Goal: Task Accomplishment & Management: Complete application form

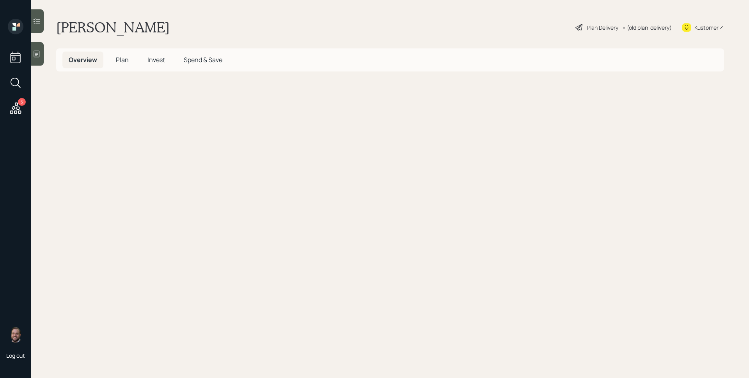
click at [84, 59] on span "Overview" at bounding box center [83, 59] width 28 height 9
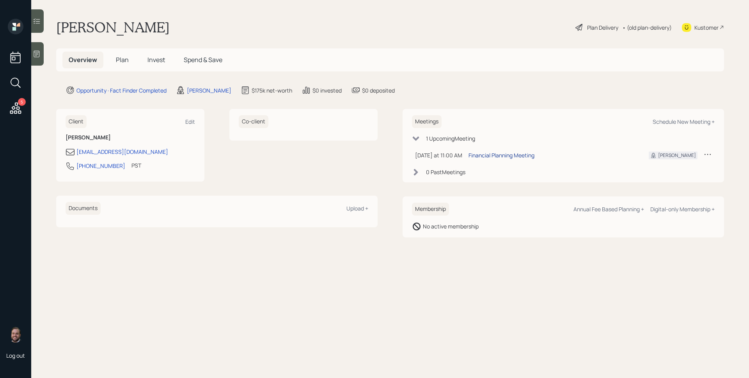
click at [523, 153] on div "Financial Planning Meeting" at bounding box center [502, 155] width 66 height 8
click at [41, 52] on div at bounding box center [37, 53] width 12 height 23
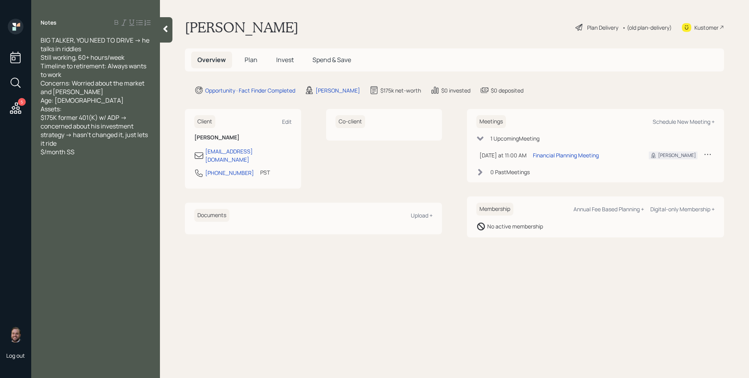
click at [254, 58] on span "Plan" at bounding box center [251, 59] width 13 height 9
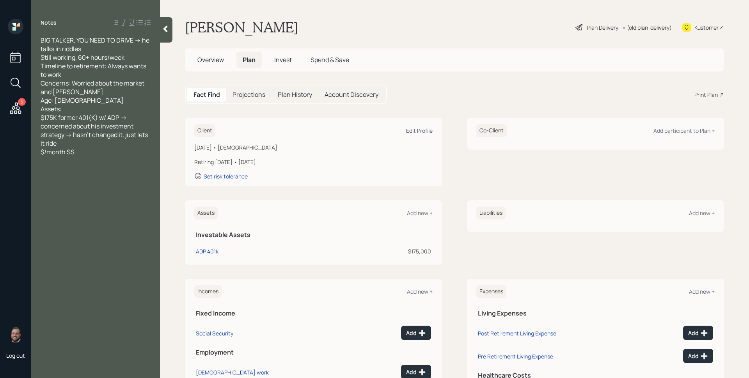
click at [429, 128] on div "Edit Profile" at bounding box center [419, 130] width 27 height 7
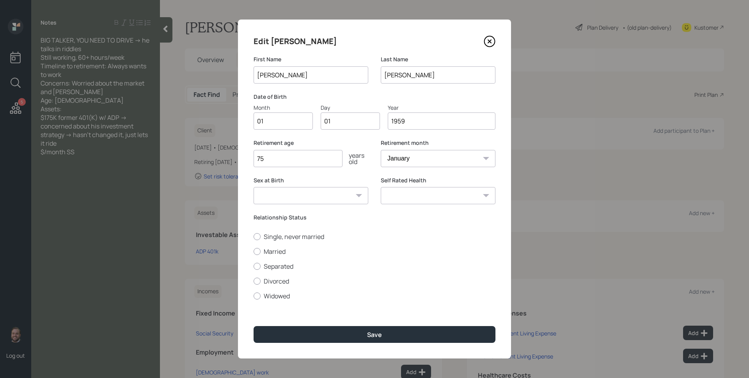
click at [423, 99] on label "Date of Birth" at bounding box center [375, 97] width 242 height 8
click at [267, 119] on input "01" at bounding box center [283, 120] width 59 height 17
type input "06"
type input "0"
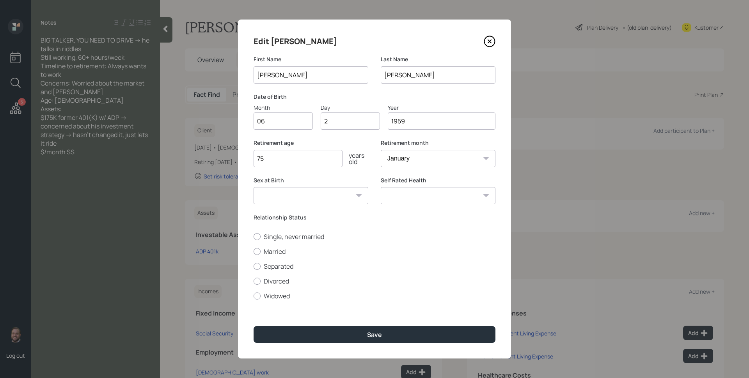
type input "25"
click at [425, 157] on select "January February March April May June July August September October November De…" at bounding box center [438, 158] width 115 height 17
select select "6"
click at [381, 150] on select "January February March April May June July August September October November De…" at bounding box center [438, 158] width 115 height 17
click at [374, 171] on div "Retirement age 75 years old Retirement month January February March April May J…" at bounding box center [375, 157] width 242 height 37
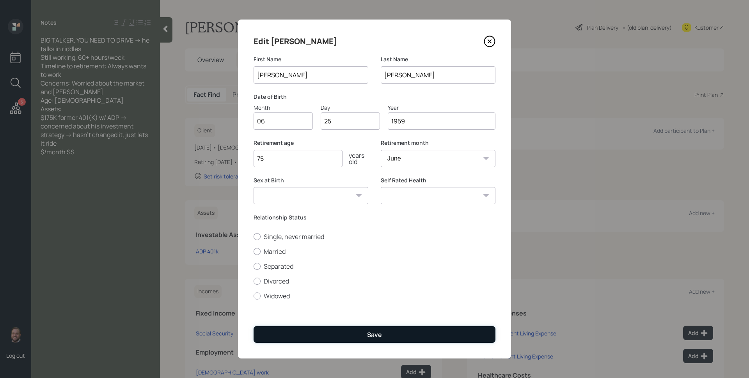
click at [384, 334] on button "Save" at bounding box center [375, 334] width 242 height 17
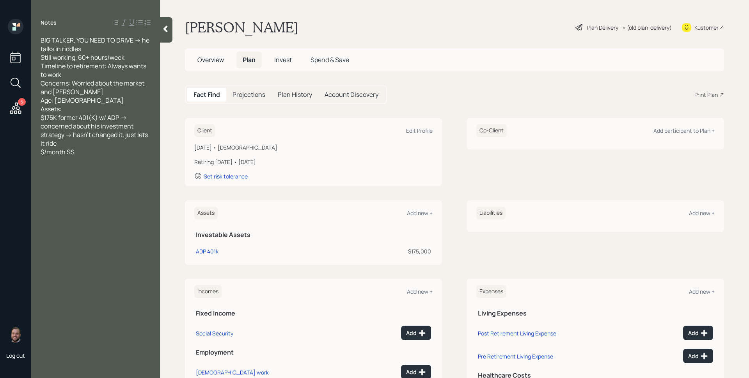
click at [590, 26] on div "Plan Delivery" at bounding box center [602, 27] width 31 height 8
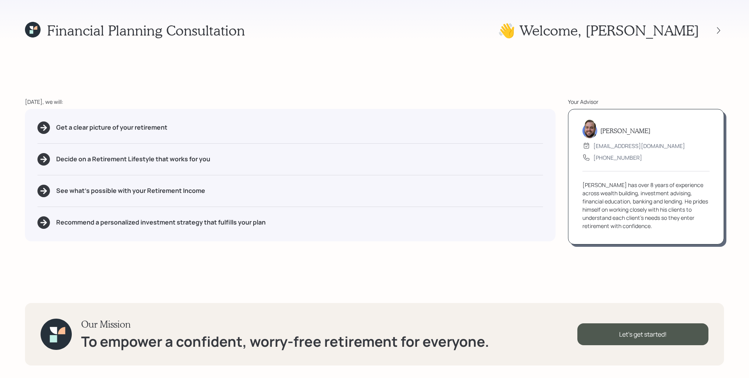
click at [654, 221] on div "James has over 8 years of experience across wealth building, investment advisin…" at bounding box center [646, 205] width 127 height 49
click at [652, 217] on div "James has over 8 years of experience across wealth building, investment advisin…" at bounding box center [646, 205] width 127 height 49
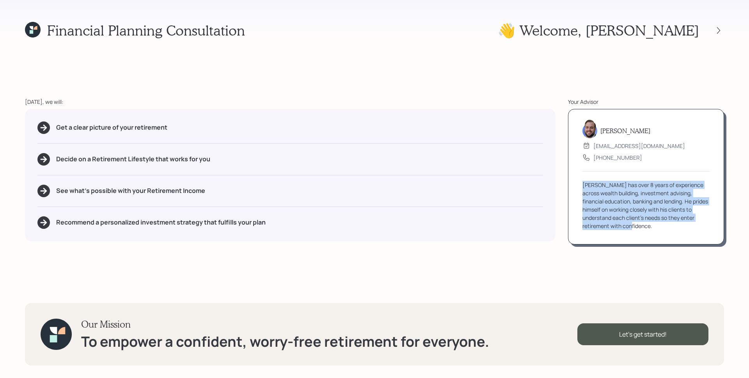
drag, startPoint x: 652, startPoint y: 229, endPoint x: 563, endPoint y: 176, distance: 103.5
click at [563, 176] on div "Today, we will: Get a clear picture of your retirement Decide on a Retirement L…" at bounding box center [375, 171] width 700 height 147
click at [597, 187] on div "James has over 8 years of experience across wealth building, investment advisin…" at bounding box center [646, 205] width 127 height 49
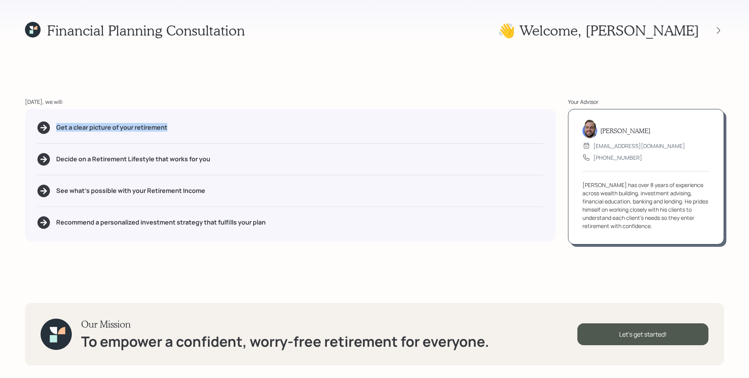
drag, startPoint x: 184, startPoint y: 127, endPoint x: 32, endPoint y: 133, distance: 152.4
click at [32, 133] on div "Get a clear picture of your retirement Decide on a Retirement Lifestyle that wo…" at bounding box center [290, 175] width 531 height 132
click at [228, 125] on div "Get a clear picture of your retirement" at bounding box center [290, 127] width 506 height 12
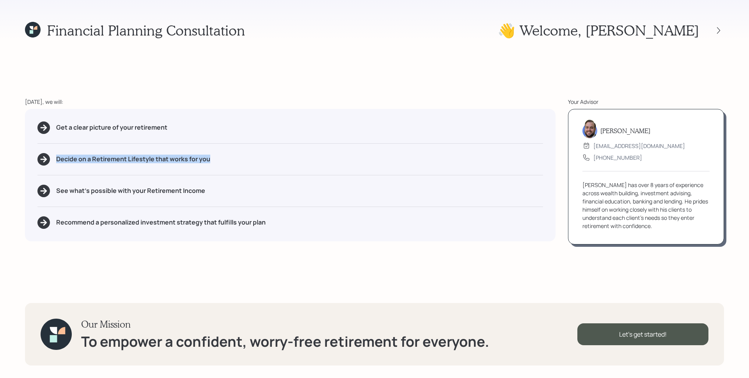
drag, startPoint x: 218, startPoint y: 156, endPoint x: 67, endPoint y: 151, distance: 151.5
click at [67, 151] on div "Get a clear picture of your retirement Decide on a Retirement Lifestyle that wo…" at bounding box center [290, 175] width 531 height 132
click at [238, 176] on div "Get a clear picture of your retirement Decide on a Retirement Lifestyle that wo…" at bounding box center [290, 175] width 531 height 132
drag, startPoint x: 226, startPoint y: 189, endPoint x: 100, endPoint y: 192, distance: 126.9
click at [100, 192] on div "See what's possible with your Retirement Income" at bounding box center [290, 191] width 506 height 12
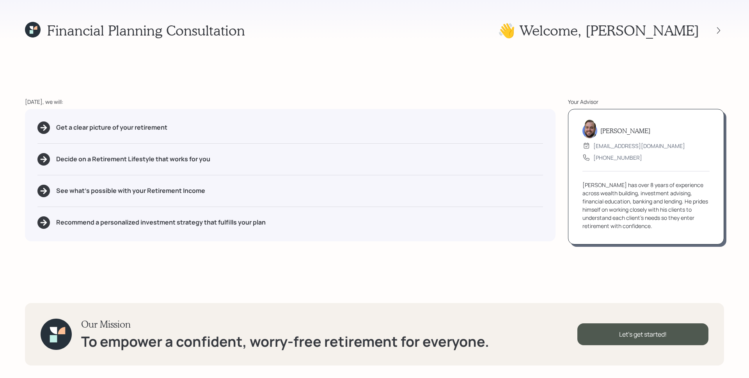
click at [226, 194] on div "See what's possible with your Retirement Income" at bounding box center [290, 191] width 506 height 12
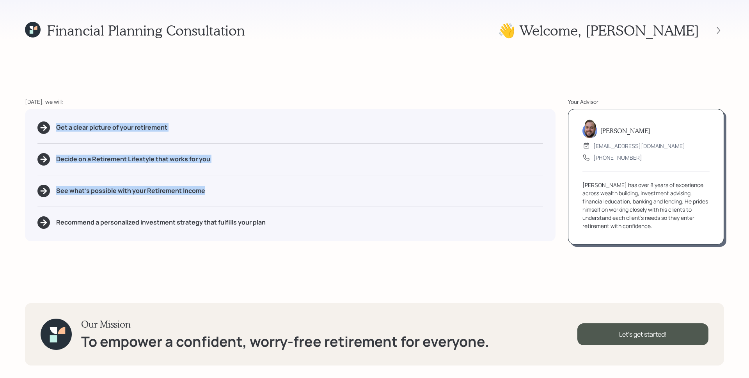
drag, startPoint x: 223, startPoint y: 193, endPoint x: 53, endPoint y: 124, distance: 183.2
click at [53, 124] on div "Get a clear picture of your retirement Decide on a Retirement Lifestyle that wo…" at bounding box center [290, 175] width 531 height 132
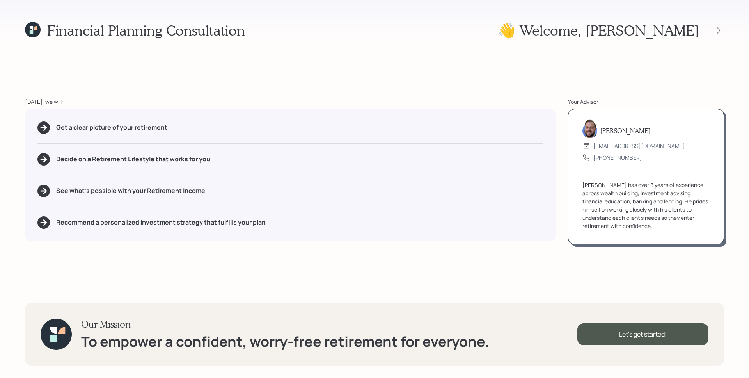
click at [151, 235] on div "Get a clear picture of your retirement Decide on a Retirement Lifestyle that wo…" at bounding box center [290, 175] width 531 height 132
drag, startPoint x: 60, startPoint y: 223, endPoint x: 309, endPoint y: 228, distance: 249.1
click at [309, 228] on div "Recommend a personalized investment strategy that fulfills your plan" at bounding box center [290, 222] width 506 height 12
click at [508, 236] on div "Get a clear picture of your retirement Decide on a Retirement Lifestyle that wo…" at bounding box center [290, 175] width 531 height 132
click at [667, 334] on div "Let's get started!" at bounding box center [643, 334] width 131 height 22
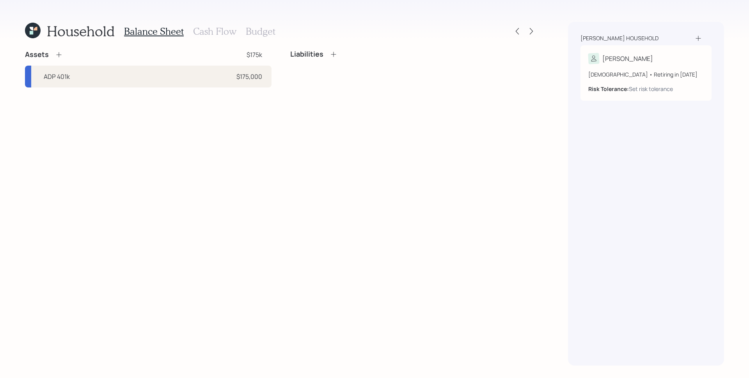
click at [101, 59] on div "Assets $175k ADP 401k $175,000" at bounding box center [148, 68] width 247 height 37
click at [197, 173] on div "Assets $175k ADP 401k $175,000 Liabilities" at bounding box center [281, 207] width 512 height 315
click at [58, 55] on icon at bounding box center [59, 55] width 8 height 8
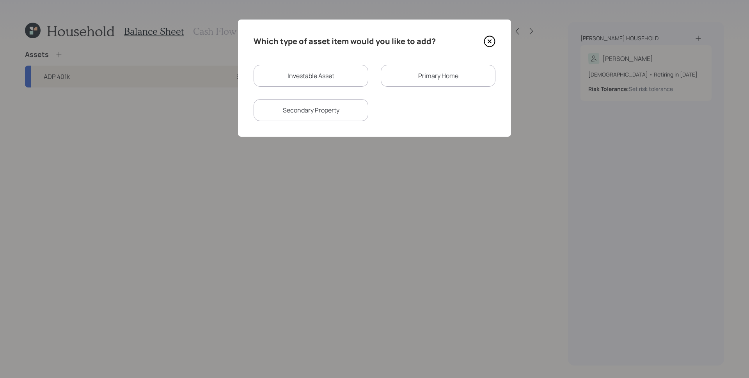
click at [439, 78] on div "Primary Home" at bounding box center [438, 76] width 115 height 22
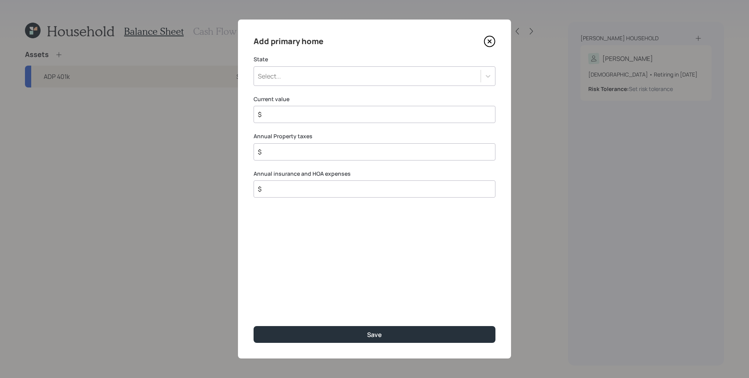
click at [325, 75] on div "Select..." at bounding box center [367, 75] width 227 height 13
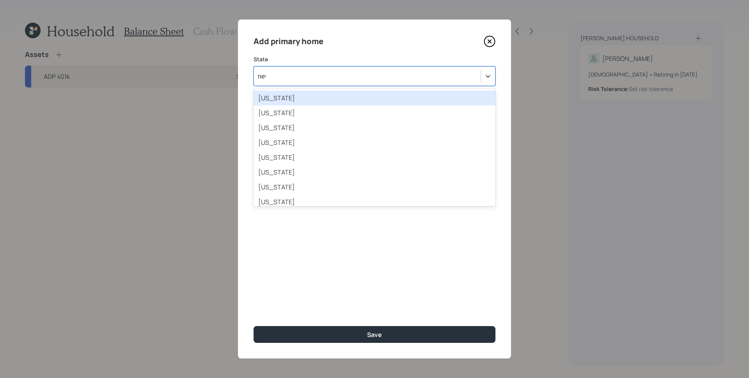
type input "neva"
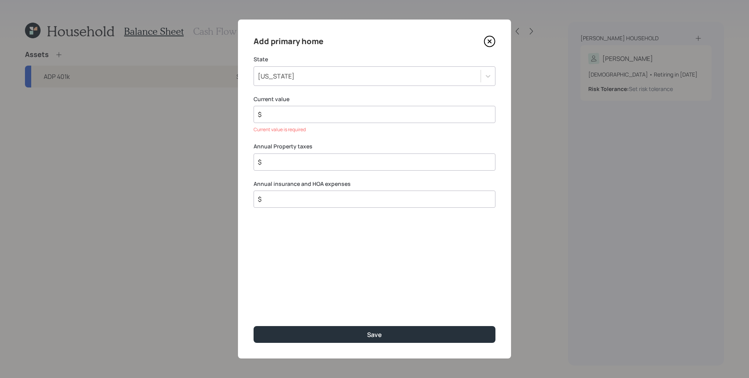
click at [327, 99] on label "Current value" at bounding box center [375, 99] width 242 height 8
click at [325, 113] on input "$" at bounding box center [371, 114] width 229 height 9
type input "$ 450,000"
click at [332, 125] on div "Add primary home State Nevada Current value $ 450,000 Annual Property taxes $ A…" at bounding box center [374, 189] width 273 height 339
drag, startPoint x: 290, startPoint y: 116, endPoint x: 258, endPoint y: 114, distance: 31.3
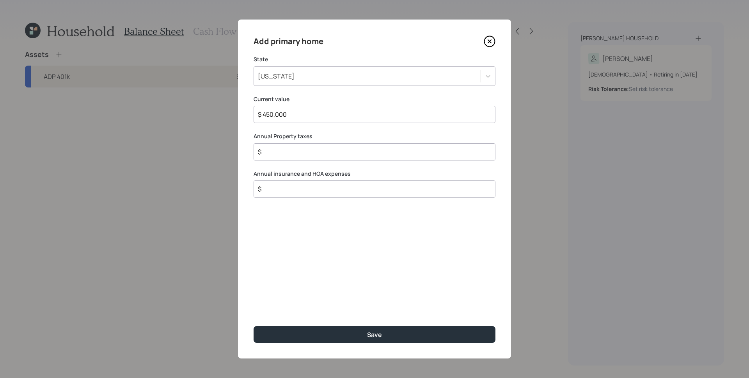
click at [258, 114] on input "$ 450,000" at bounding box center [371, 114] width 229 height 9
click at [264, 118] on input "$ 450,000" at bounding box center [371, 114] width 229 height 9
drag, startPoint x: 264, startPoint y: 117, endPoint x: 316, endPoint y: 119, distance: 51.9
click at [316, 119] on input "$ 450,000" at bounding box center [371, 114] width 229 height 9
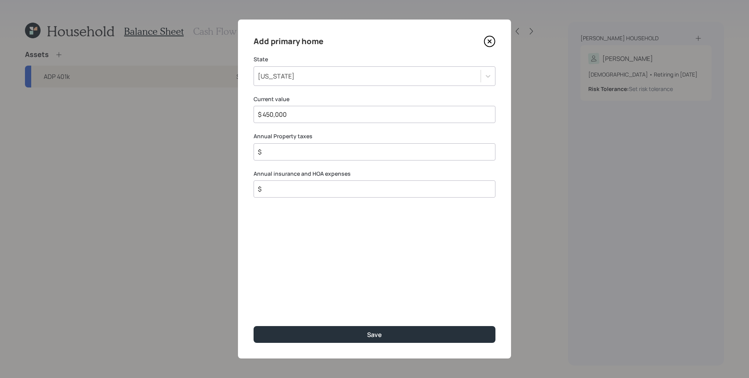
click at [300, 152] on input "$" at bounding box center [371, 151] width 229 height 9
click at [308, 192] on input "$" at bounding box center [371, 188] width 229 height 9
click at [310, 155] on input "$" at bounding box center [371, 151] width 229 height 9
click at [302, 184] on input "$ 659" at bounding box center [371, 188] width 229 height 9
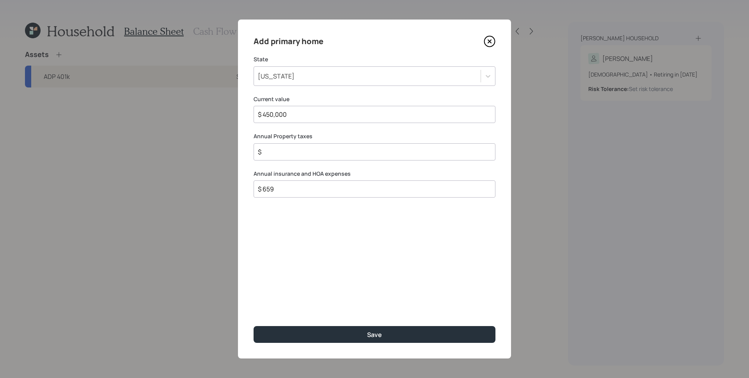
click at [302, 184] on input "$ 659" at bounding box center [371, 188] width 229 height 9
type input "$ 1,000"
click at [296, 149] on input "$" at bounding box center [371, 151] width 229 height 9
click at [299, 151] on input "$" at bounding box center [371, 151] width 229 height 9
click at [298, 151] on input "$" at bounding box center [371, 151] width 229 height 9
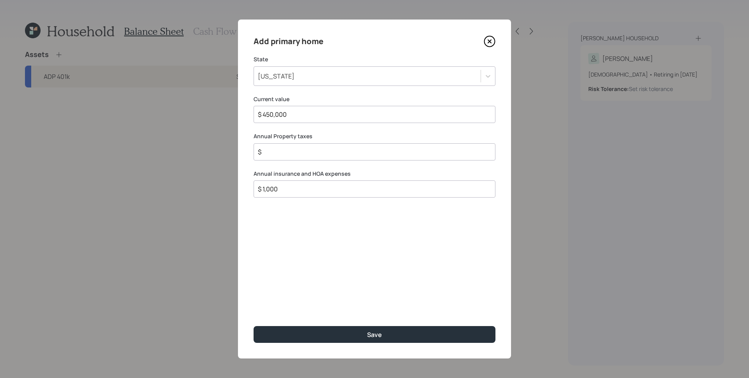
click at [295, 151] on input "$" at bounding box center [371, 151] width 229 height 9
drag, startPoint x: 299, startPoint y: 190, endPoint x: 261, endPoint y: 188, distance: 37.5
click at [261, 188] on input "$ 1,000" at bounding box center [371, 188] width 229 height 9
click at [283, 179] on div "Annual insurance and HOA expenses $ 1,000" at bounding box center [375, 184] width 242 height 28
drag, startPoint x: 289, startPoint y: 190, endPoint x: 264, endPoint y: 185, distance: 25.9
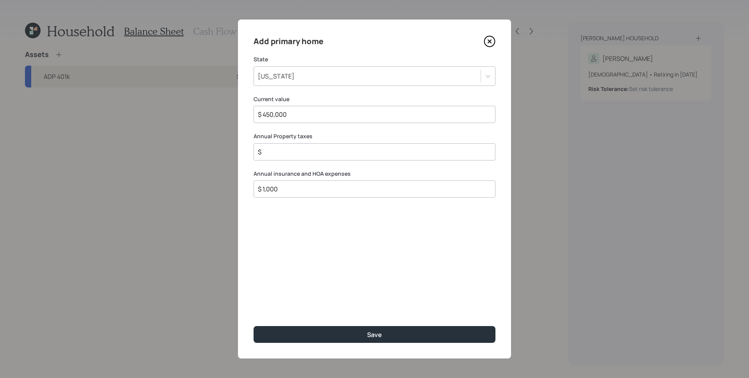
click at [264, 185] on input "$ 1,000" at bounding box center [371, 188] width 229 height 9
click at [285, 153] on input "$" at bounding box center [371, 151] width 229 height 9
type input "$ 1,000"
type input "$ 659"
click at [322, 223] on div "Add primary home State Nevada Current value $ 450,000 Annual Property taxes $ 1…" at bounding box center [374, 189] width 273 height 339
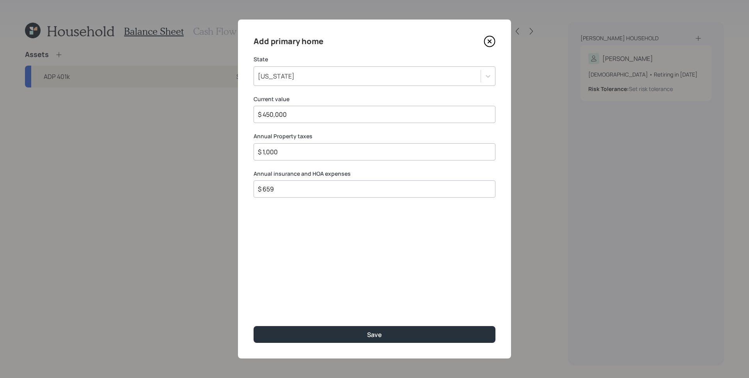
click at [279, 153] on input "$ 1,000" at bounding box center [371, 151] width 229 height 9
drag, startPoint x: 279, startPoint y: 151, endPoint x: 266, endPoint y: 150, distance: 13.3
click at [266, 150] on input "$ 1,000" at bounding box center [371, 151] width 229 height 9
type input "$ 1,300"
click at [308, 269] on div "Add primary home State Nevada Current value $ 450,000 Annual Property taxes $ 1…" at bounding box center [374, 189] width 273 height 339
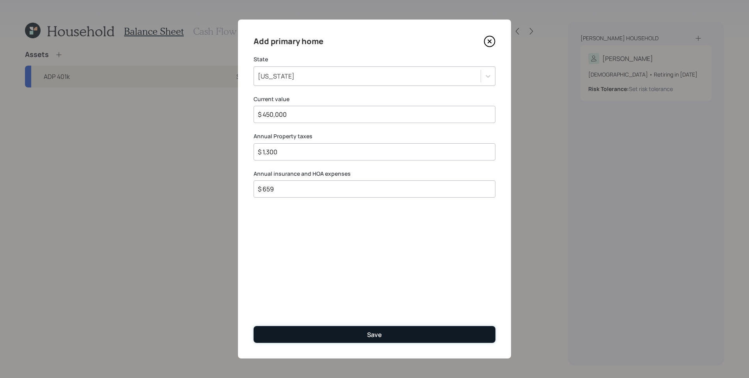
click at [361, 332] on button "Save" at bounding box center [375, 334] width 242 height 17
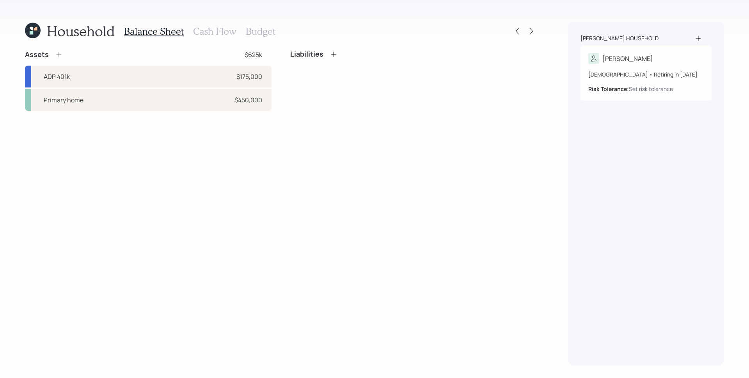
click at [488, 130] on div "Assets $625k ADP 401k $175,000 Primary home $450,000 Liabilities" at bounding box center [281, 207] width 512 height 315
click at [224, 16] on div "Household Balance Sheet Cash Flow Budget Assets $625k ADP 401k $175,000 Primary…" at bounding box center [374, 189] width 749 height 378
click at [215, 34] on h3 "Cash Flow" at bounding box center [214, 31] width 43 height 11
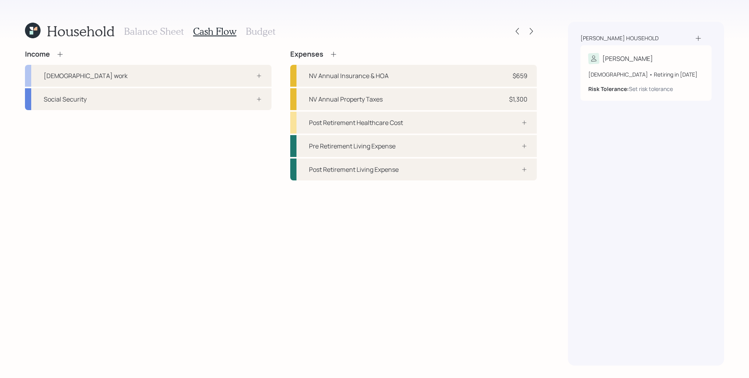
click at [388, 247] on div "Income Full-time work Social Security Expenses NV Annual Insurance & HOA $659 N…" at bounding box center [281, 207] width 512 height 315
click at [279, 237] on div "Income Full-time work Social Security Expenses NV Annual Insurance & HOA $659 N…" at bounding box center [281, 207] width 512 height 315
click at [63, 52] on div "Income" at bounding box center [148, 54] width 247 height 9
click at [59, 50] on icon at bounding box center [60, 54] width 8 height 8
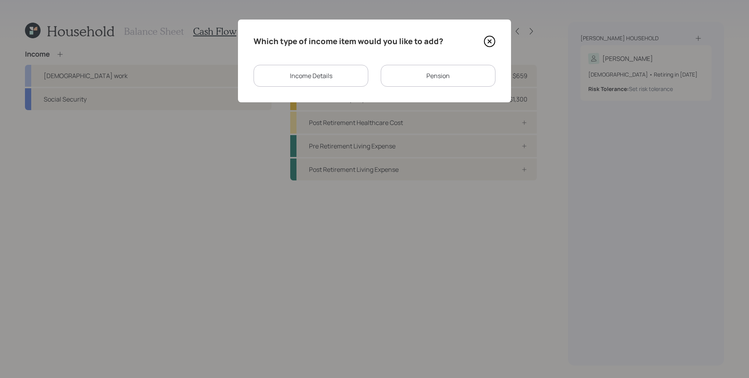
click at [351, 77] on div "Income Details" at bounding box center [311, 76] width 115 height 22
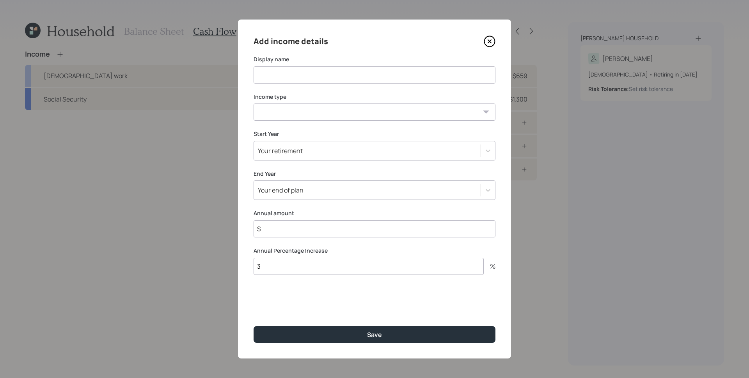
click at [342, 76] on input at bounding box center [375, 74] width 242 height 17
type input "Personal Services"
click at [370, 112] on select "Full-time work Part-time work Self employment Other" at bounding box center [375, 111] width 242 height 17
select select "self_employment"
click at [254, 103] on select "Full-time work Part-time work Self employment Other" at bounding box center [375, 111] width 242 height 17
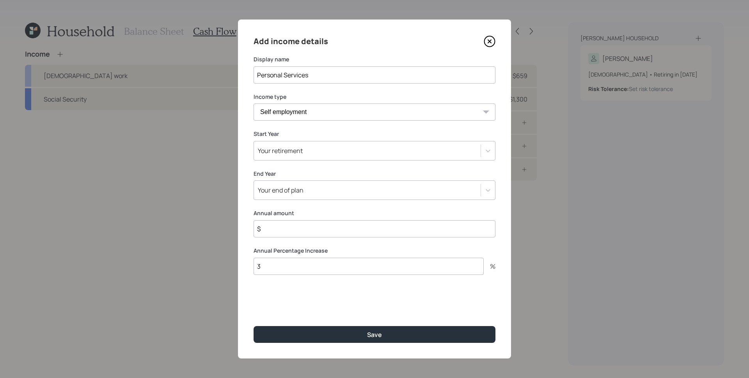
click at [342, 151] on div "Your retirement" at bounding box center [367, 150] width 227 height 13
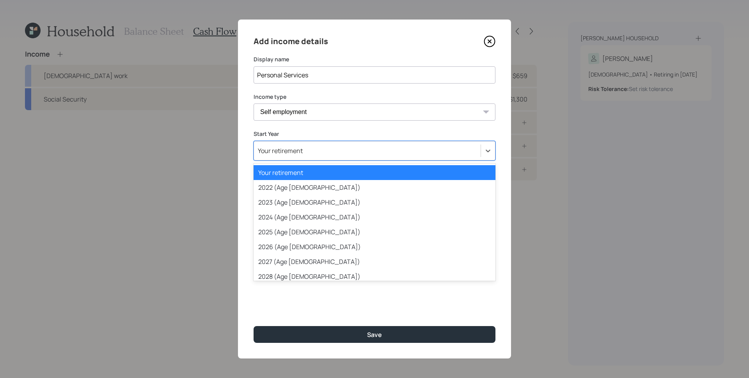
click at [334, 185] on div "2022 (Age 63)" at bounding box center [375, 187] width 242 height 15
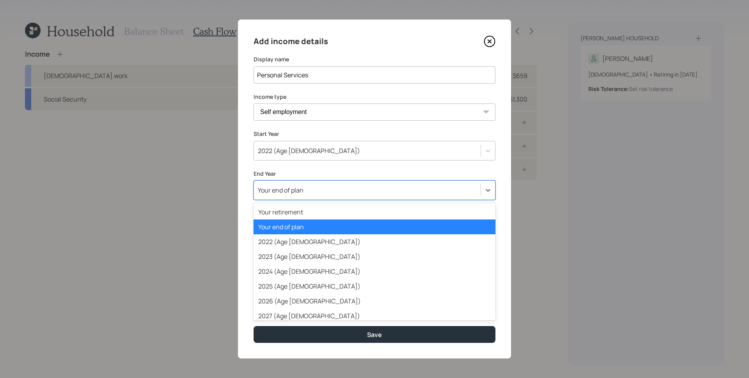
click at [334, 194] on div "Your end of plan" at bounding box center [367, 189] width 227 height 13
click at [329, 215] on div "Your retirement" at bounding box center [375, 212] width 242 height 15
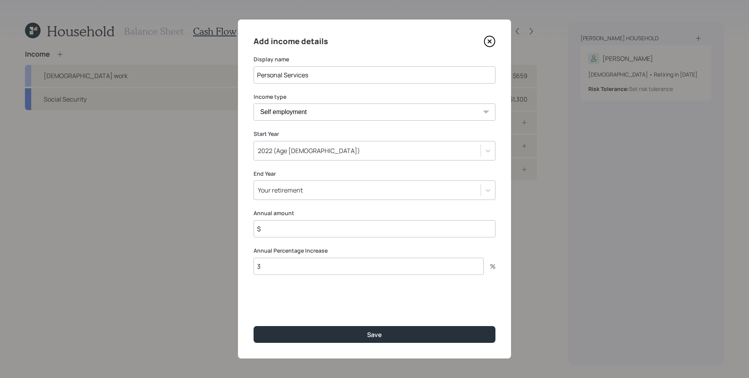
click at [327, 217] on label "Annual amount" at bounding box center [375, 213] width 242 height 8
click at [332, 234] on input "$" at bounding box center [375, 228] width 242 height 17
click at [351, 233] on input "$" at bounding box center [375, 228] width 242 height 17
click at [319, 232] on input "$" at bounding box center [375, 228] width 242 height 17
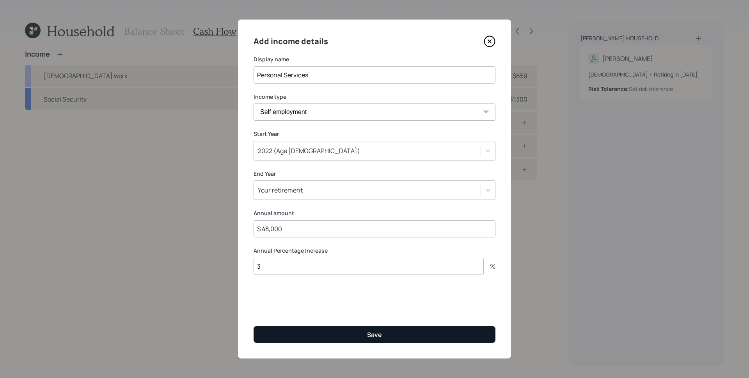
type input "$ 48,000"
click at [370, 331] on div "Save" at bounding box center [374, 334] width 15 height 9
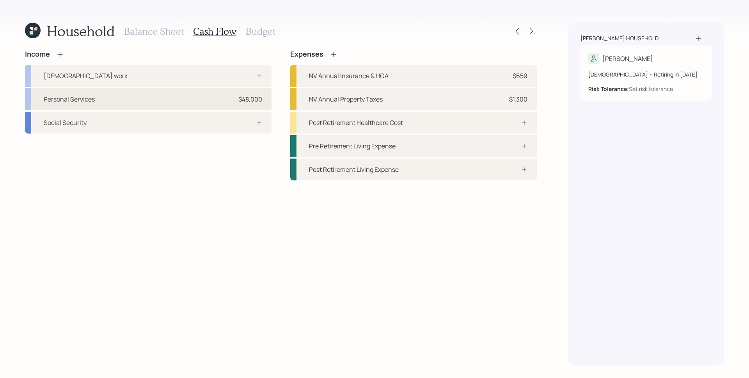
click at [239, 98] on div "$48,000" at bounding box center [251, 98] width 24 height 9
select select "self_employment"
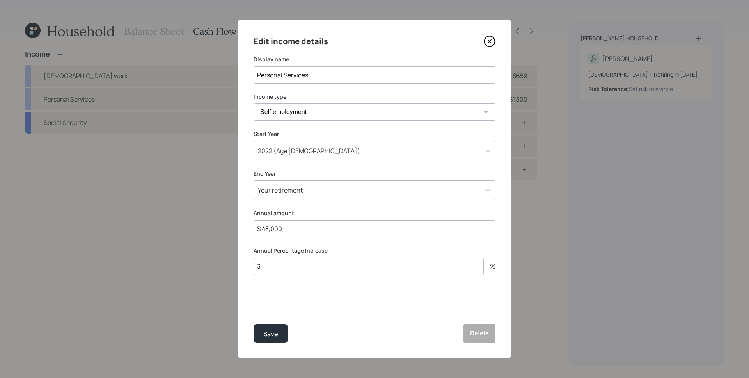
click at [330, 219] on div "Annual amount $ 48,000" at bounding box center [375, 223] width 242 height 28
click at [332, 226] on input "$ 48,000" at bounding box center [375, 228] width 242 height 17
type input "$ 65,000"
click at [254, 324] on button "Save" at bounding box center [271, 333] width 34 height 19
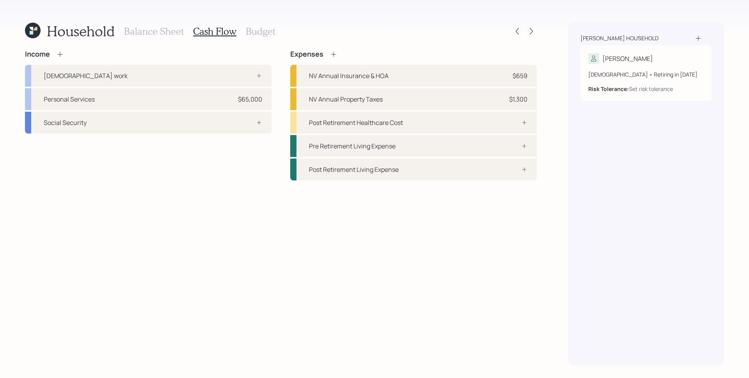
click at [286, 242] on div "Income Full-time work Personal Services $65,000 Social Security Expenses NV Ann…" at bounding box center [281, 207] width 512 height 315
click at [231, 123] on div "Social Security" at bounding box center [148, 123] width 247 height 22
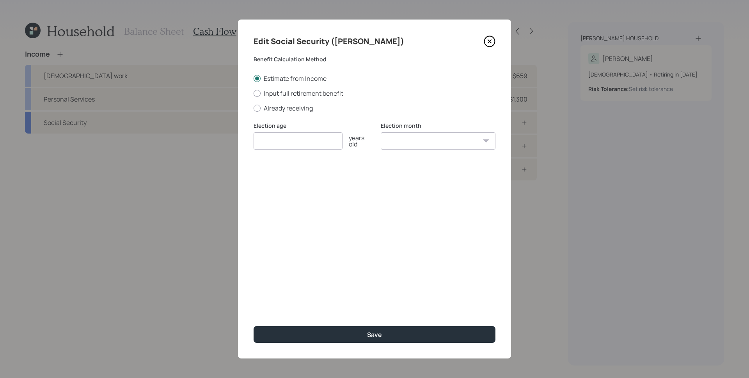
click at [492, 42] on icon at bounding box center [490, 42] width 12 height 12
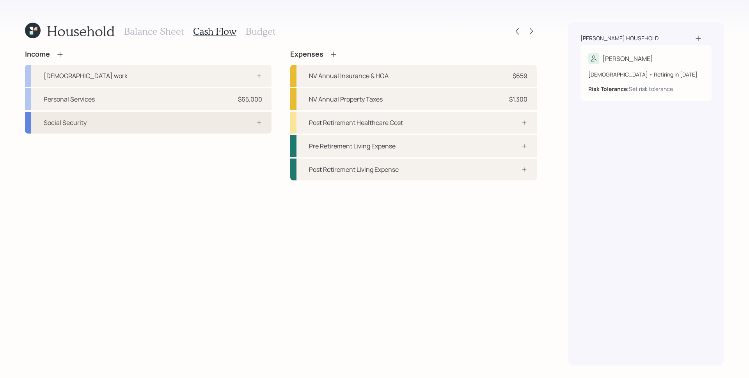
click at [219, 119] on div "Social Security" at bounding box center [148, 123] width 247 height 22
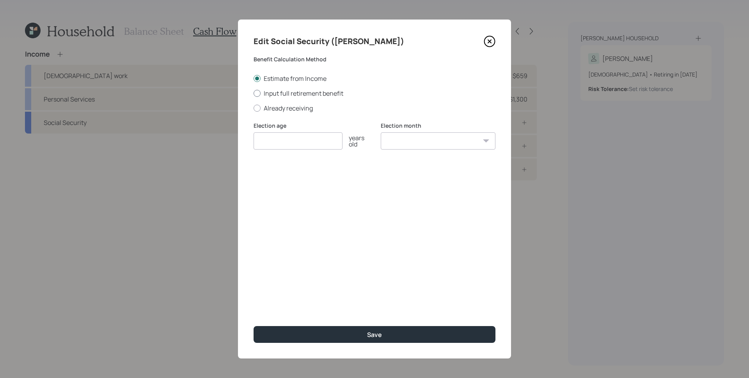
click at [267, 91] on label "Input full retirement benefit" at bounding box center [375, 93] width 242 height 9
click at [254, 93] on input "Input full retirement benefit" at bounding box center [253, 93] width 0 height 0
radio input "true"
click at [284, 178] on input "$" at bounding box center [375, 178] width 242 height 17
type input "$ 2,400"
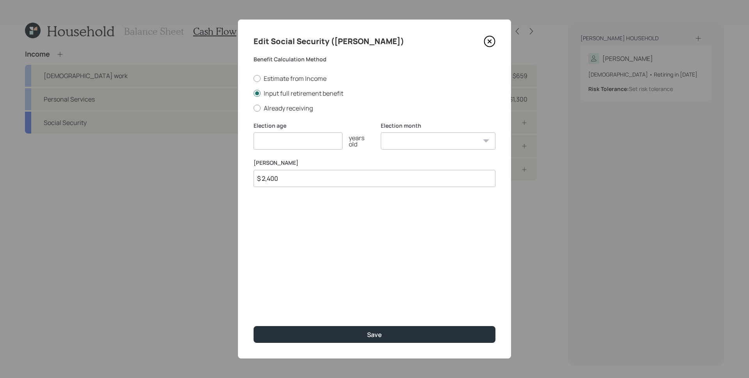
click at [299, 137] on input "number" at bounding box center [298, 140] width 89 height 17
type input "67"
click at [454, 143] on select "January February March April May June July August September October November De…" at bounding box center [438, 140] width 115 height 17
select select "6"
click at [381, 132] on select "January February March April May June July August September October November De…" at bounding box center [438, 140] width 115 height 17
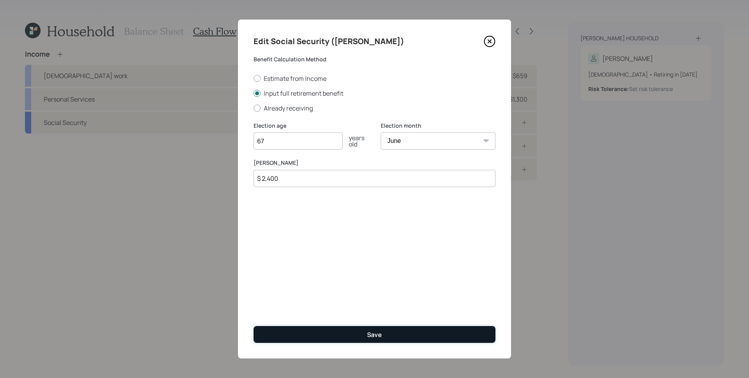
click at [436, 335] on button "Save" at bounding box center [375, 334] width 242 height 17
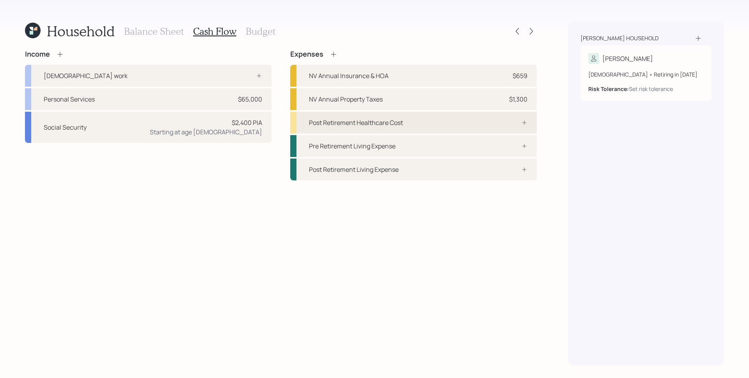
click at [361, 124] on div "Post Retirement Healthcare Cost" at bounding box center [356, 122] width 94 height 9
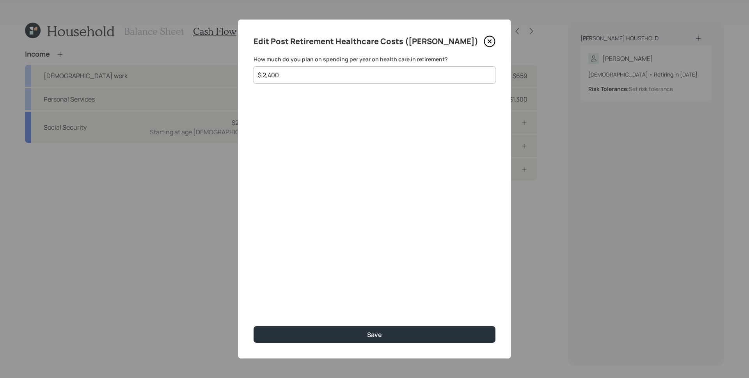
type input "$ 2,400"
click at [294, 198] on div "Edit Post Retirement Healthcare Costs (Gary) How much do you plan on spending p…" at bounding box center [374, 189] width 273 height 339
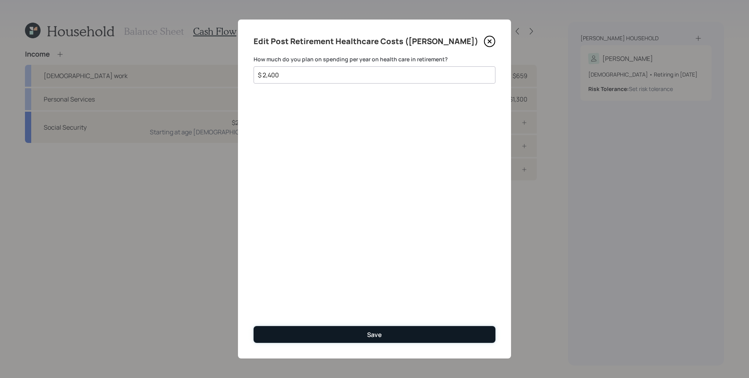
click at [435, 331] on button "Save" at bounding box center [375, 334] width 242 height 17
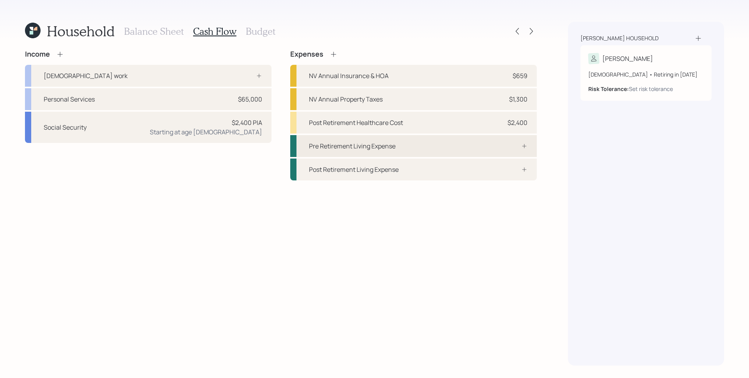
click at [429, 149] on div "Pre Retirement Living Expense" at bounding box center [413, 146] width 247 height 22
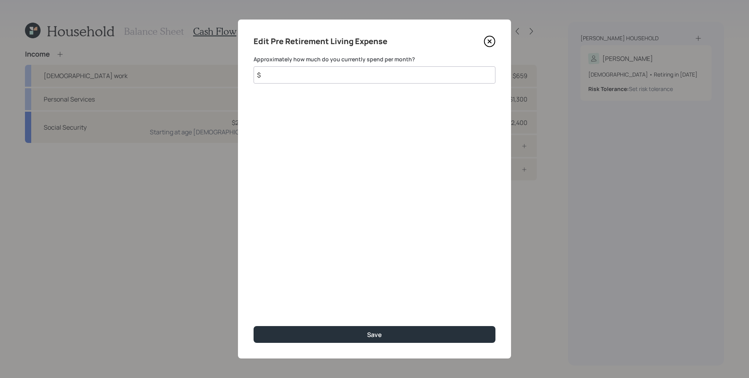
click at [356, 81] on input "$" at bounding box center [375, 74] width 242 height 17
click at [493, 39] on icon at bounding box center [490, 42] width 12 height 12
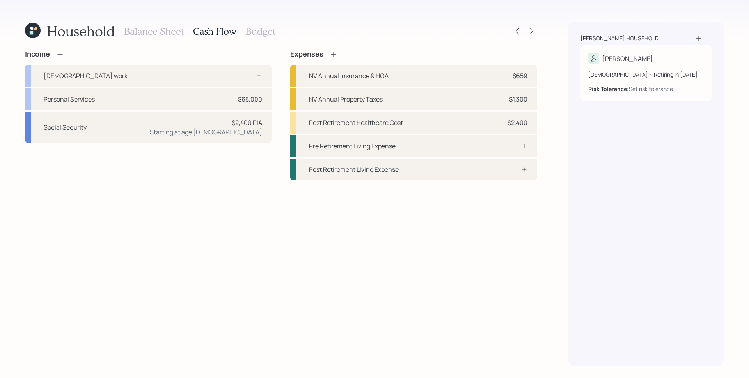
click at [260, 28] on h3 "Budget" at bounding box center [261, 31] width 30 height 11
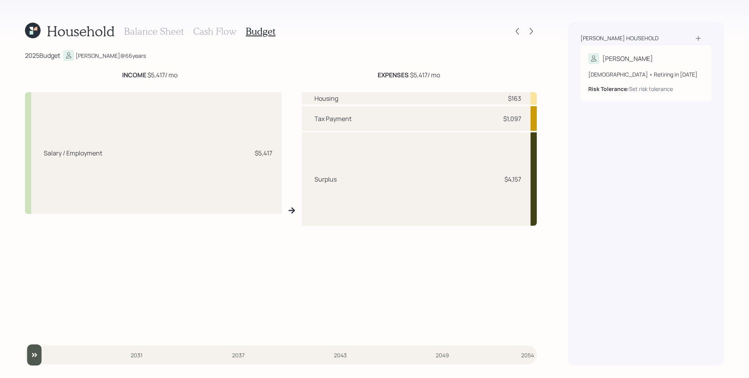
click at [214, 29] on h3 "Cash Flow" at bounding box center [214, 31] width 43 height 11
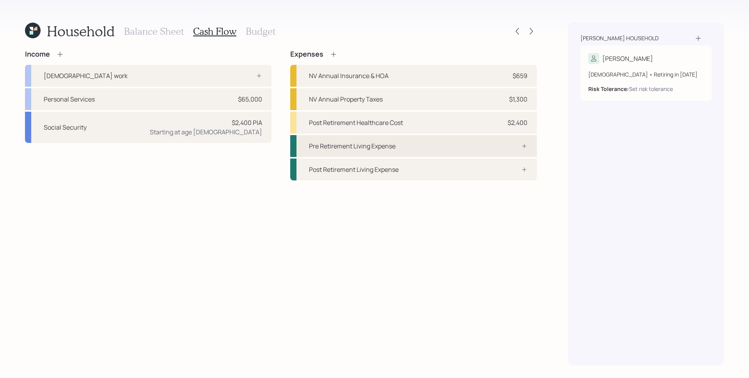
click at [424, 142] on div "Pre Retirement Living Expense" at bounding box center [413, 146] width 247 height 22
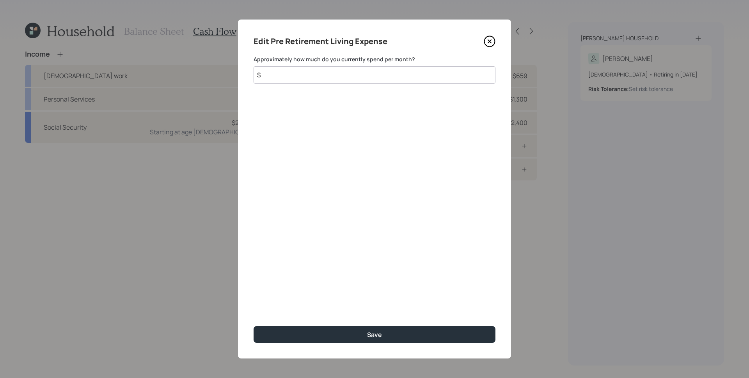
click at [334, 77] on input "$" at bounding box center [375, 74] width 242 height 17
type input "$ 3,600"
click at [254, 326] on button "Save" at bounding box center [375, 334] width 242 height 17
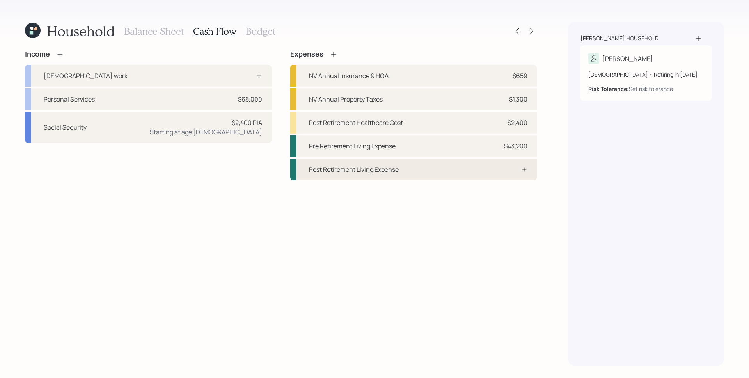
click at [505, 170] on div at bounding box center [515, 169] width 23 height 6
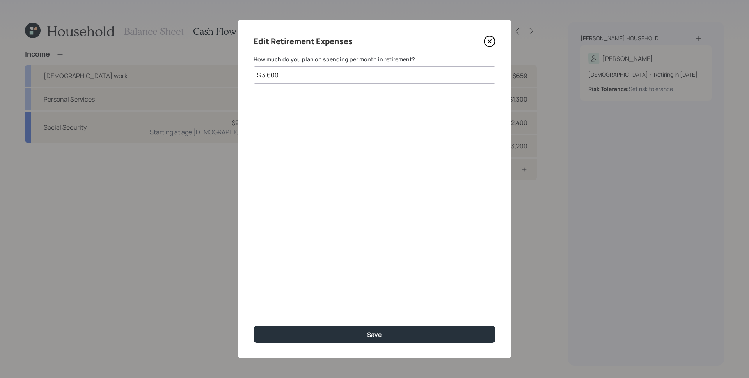
type input "$ 3,600"
click at [254, 326] on button "Save" at bounding box center [375, 334] width 242 height 17
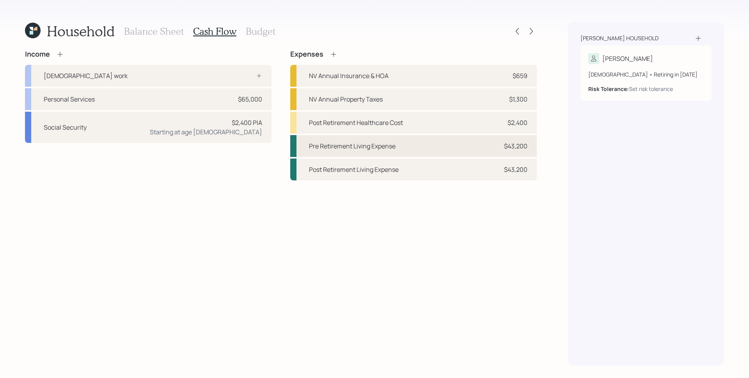
click at [448, 150] on div "Pre Retirement Living Expense $43,200" at bounding box center [413, 146] width 247 height 22
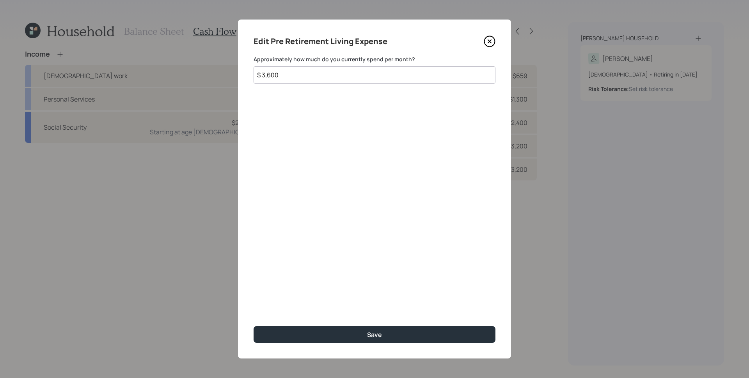
drag, startPoint x: 316, startPoint y: 75, endPoint x: 250, endPoint y: 71, distance: 66.1
click at [250, 71] on div "Edit Pre Retirement Living Expense Approximately how much do you currently spen…" at bounding box center [374, 189] width 273 height 339
type input "$ 4,000"
click at [254, 326] on button "Save" at bounding box center [375, 334] width 242 height 17
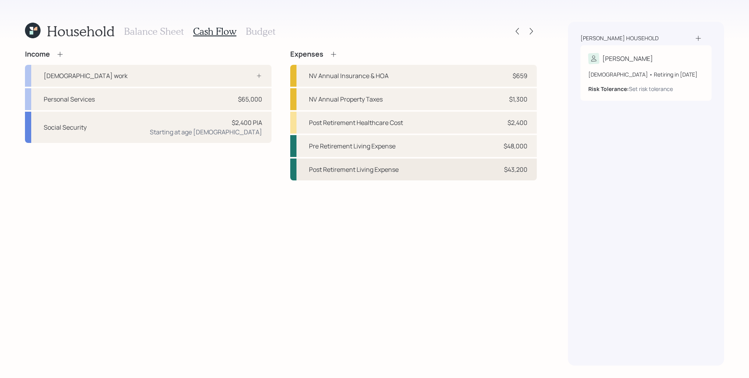
click at [526, 173] on div "$43,200" at bounding box center [515, 169] width 23 height 9
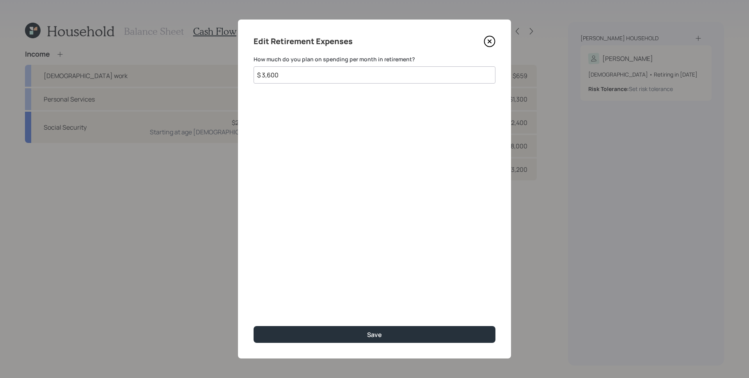
click at [358, 81] on input "$ 3,600" at bounding box center [375, 74] width 242 height 17
click at [358, 80] on input "$ 3,600" at bounding box center [375, 74] width 242 height 17
type input "$ 4,000"
click at [254, 326] on button "Save" at bounding box center [375, 334] width 242 height 17
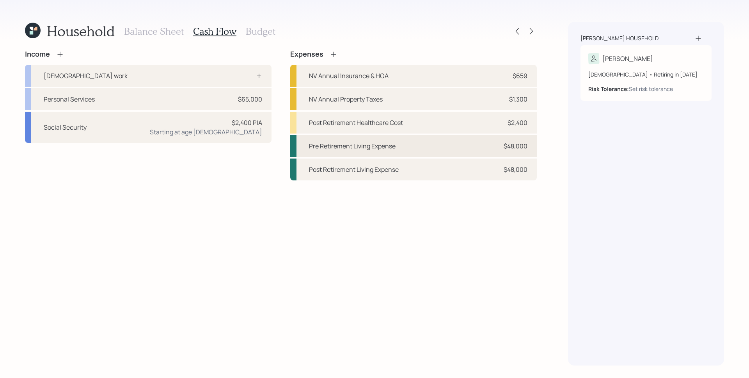
click at [499, 148] on div "Pre Retirement Living Expense $48,000" at bounding box center [413, 146] width 247 height 22
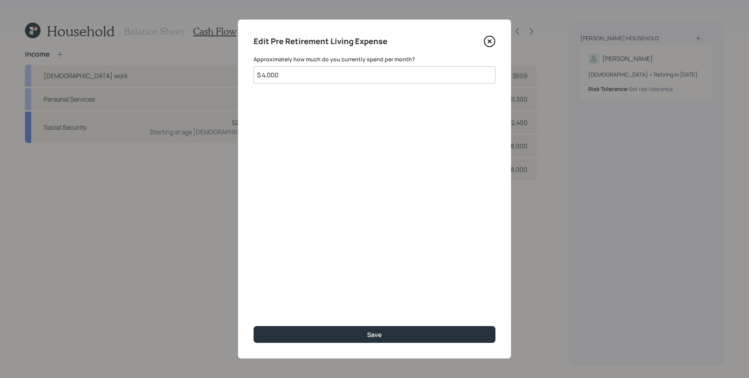
click at [388, 82] on input "$ 4,000" at bounding box center [375, 74] width 242 height 17
type input "$ 3,600"
click at [254, 326] on button "Save" at bounding box center [375, 334] width 242 height 17
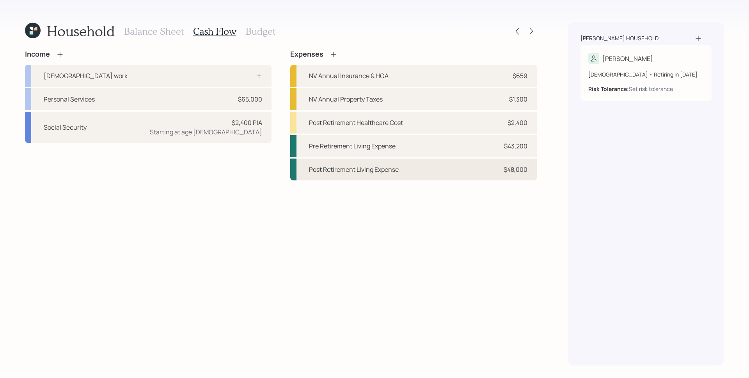
click at [496, 168] on div "Post Retirement Living Expense $48,000" at bounding box center [413, 169] width 247 height 22
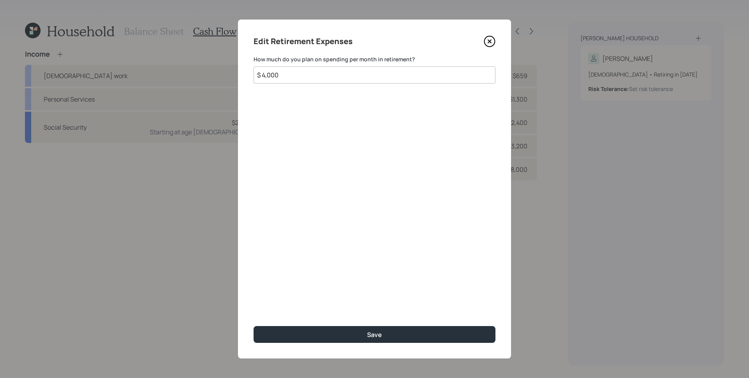
click at [360, 76] on input "$ 4,000" at bounding box center [375, 74] width 242 height 17
type input "$ 3,600"
click at [254, 326] on button "Save" at bounding box center [375, 334] width 242 height 17
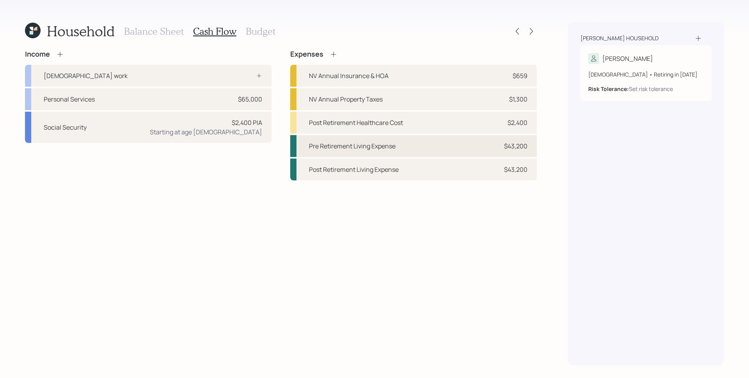
click at [380, 147] on div "Pre Retirement Living Expense" at bounding box center [352, 145] width 87 height 9
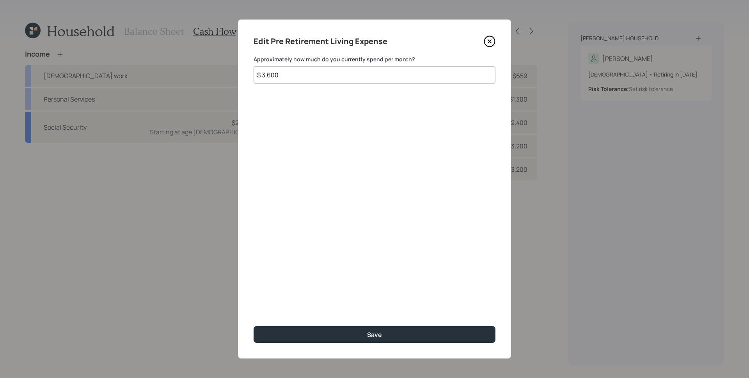
click at [288, 77] on input "$ 3,600" at bounding box center [375, 74] width 242 height 17
click at [288, 76] on input "$ 3,600" at bounding box center [375, 74] width 242 height 17
type input "$ 3,700"
click at [254, 326] on button "Save" at bounding box center [375, 334] width 242 height 17
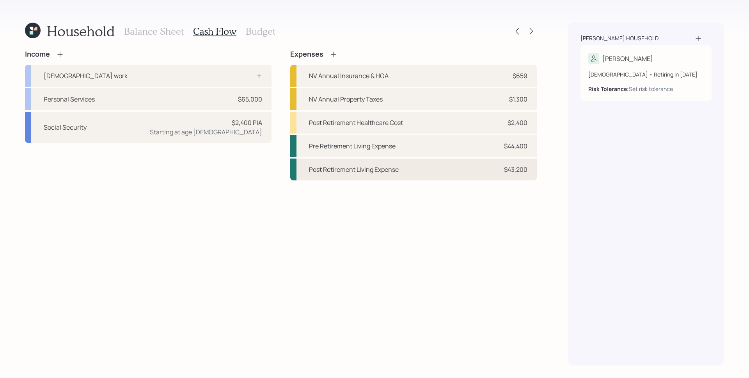
click at [477, 180] on div "Post Retirement Living Expense $43,200" at bounding box center [413, 169] width 247 height 22
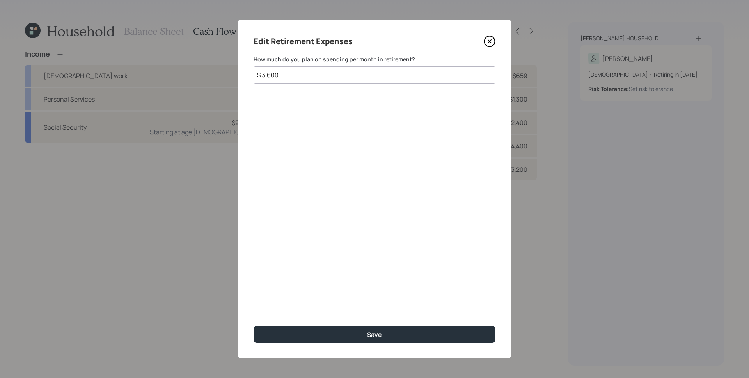
click at [328, 75] on input "$ 3,600" at bounding box center [375, 74] width 242 height 17
type input "$ 3,700"
click at [254, 326] on button "Save" at bounding box center [375, 334] width 242 height 17
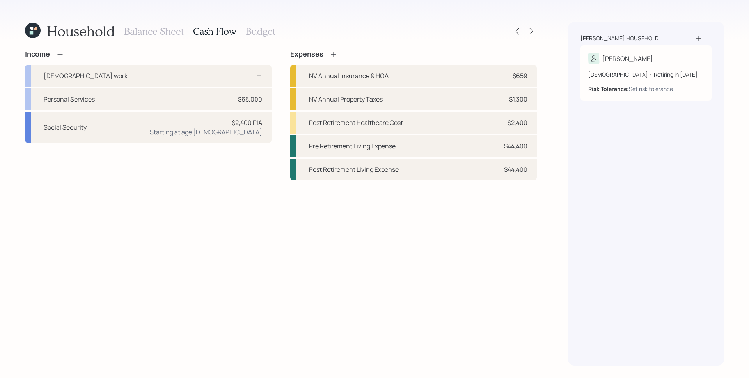
click at [262, 34] on h3 "Budget" at bounding box center [261, 31] width 30 height 11
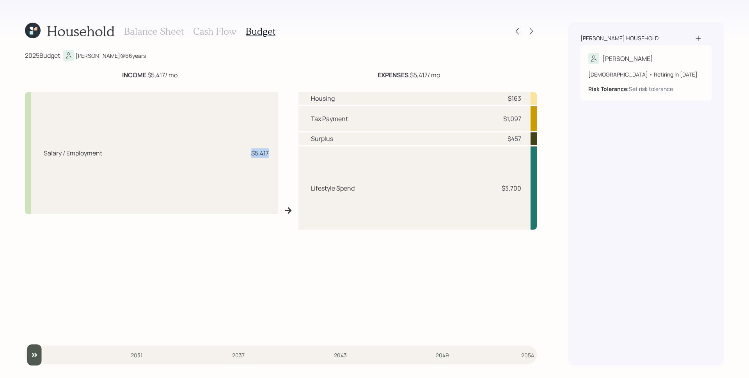
drag, startPoint x: 244, startPoint y: 153, endPoint x: 276, endPoint y: 153, distance: 32.0
click at [276, 153] on div "Salary / Employment $5,417" at bounding box center [151, 153] width 253 height 122
drag, startPoint x: 510, startPoint y: 95, endPoint x: 524, endPoint y: 96, distance: 14.1
click at [524, 96] on div "Housing $163" at bounding box center [418, 98] width 239 height 12
drag, startPoint x: 523, startPoint y: 97, endPoint x: 500, endPoint y: 95, distance: 23.2
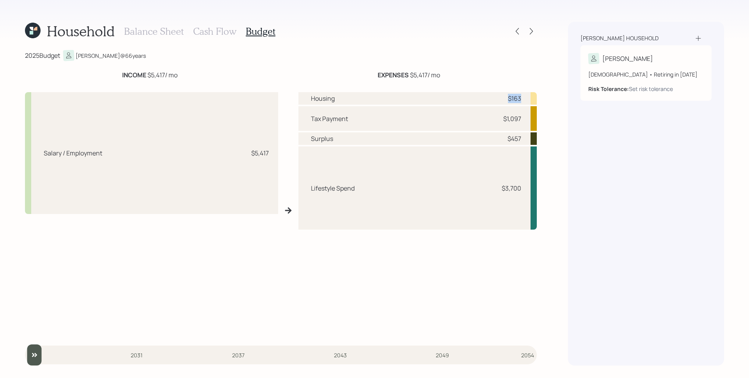
click at [500, 95] on div "Housing $163" at bounding box center [418, 98] width 239 height 12
click at [498, 116] on div "$1,097" at bounding box center [509, 118] width 23 height 9
drag, startPoint x: 501, startPoint y: 126, endPoint x: 525, endPoint y: 120, distance: 24.5
click at [525, 120] on div "Tax Payment $1,097" at bounding box center [418, 118] width 239 height 25
drag, startPoint x: 521, startPoint y: 120, endPoint x: 498, endPoint y: 117, distance: 23.2
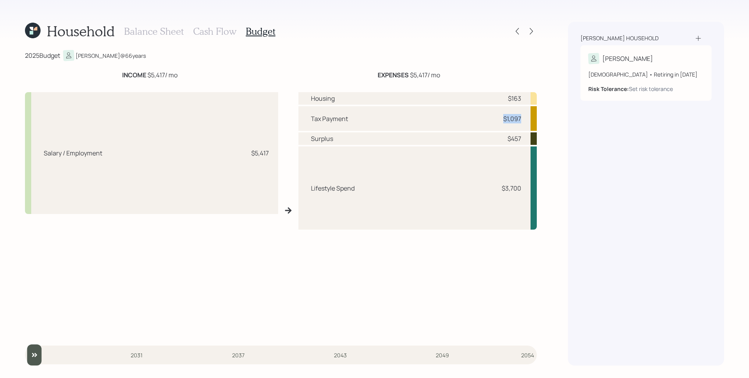
click at [498, 117] on div "Tax Payment $1,097" at bounding box center [418, 118] width 239 height 25
click at [498, 118] on div "$1,097" at bounding box center [509, 118] width 23 height 9
drag, startPoint x: 524, startPoint y: 138, endPoint x: 497, endPoint y: 135, distance: 27.0
click at [497, 136] on div "Surplus $457" at bounding box center [418, 138] width 239 height 12
click at [533, 30] on icon at bounding box center [532, 31] width 8 height 8
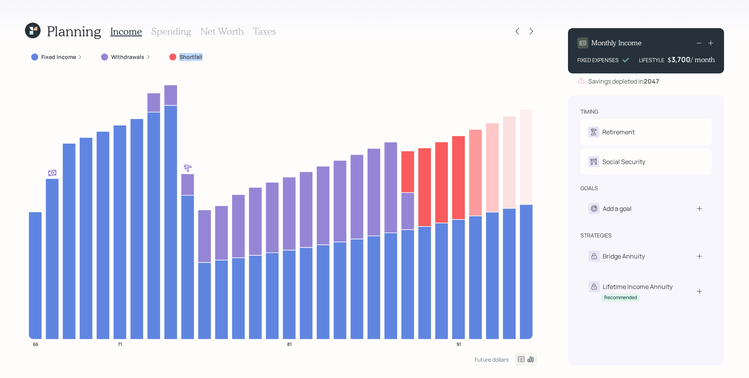
drag, startPoint x: 202, startPoint y: 59, endPoint x: 173, endPoint y: 55, distance: 29.5
click at [173, 55] on div "Shortfall" at bounding box center [186, 57] width 47 height 14
click at [212, 71] on icon "66 71 81 91" at bounding box center [281, 211] width 512 height 283
drag, startPoint x: 673, startPoint y: 59, endPoint x: 688, endPoint y: 58, distance: 14.8
click at [688, 58] on div "3700" at bounding box center [682, 59] width 20 height 9
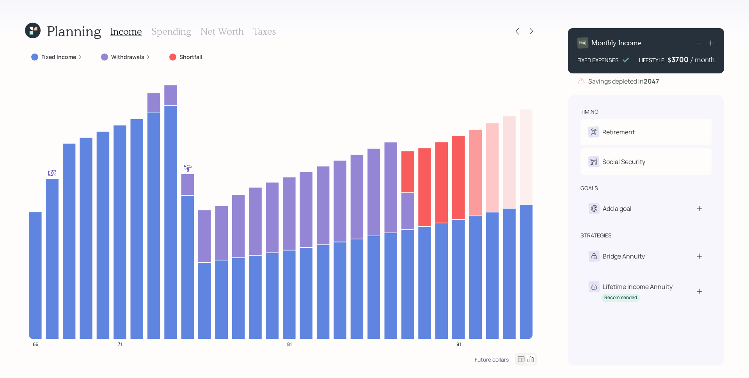
click at [694, 78] on div "Savings depleted in 2047" at bounding box center [646, 81] width 156 height 9
click at [76, 58] on div "Fixed Income" at bounding box center [56, 57] width 51 height 8
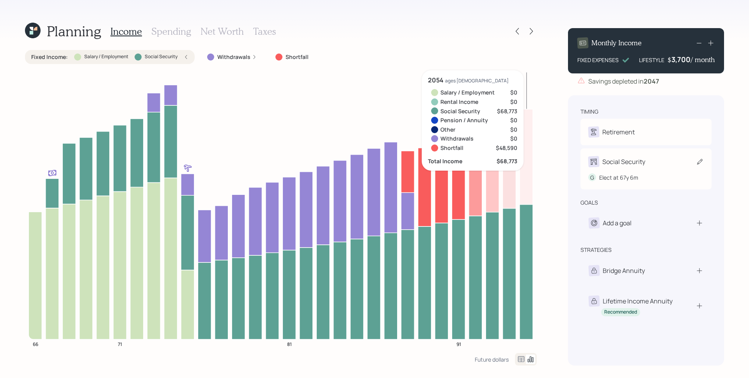
click at [650, 161] on div "Social Security" at bounding box center [647, 161] width 116 height 11
select select "6"
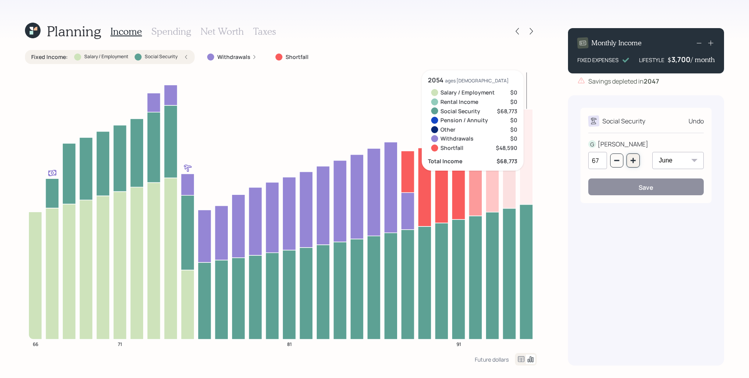
click at [636, 162] on icon "button" at bounding box center [633, 160] width 6 height 6
type input "70"
click at [637, 183] on button "Save" at bounding box center [647, 186] width 116 height 17
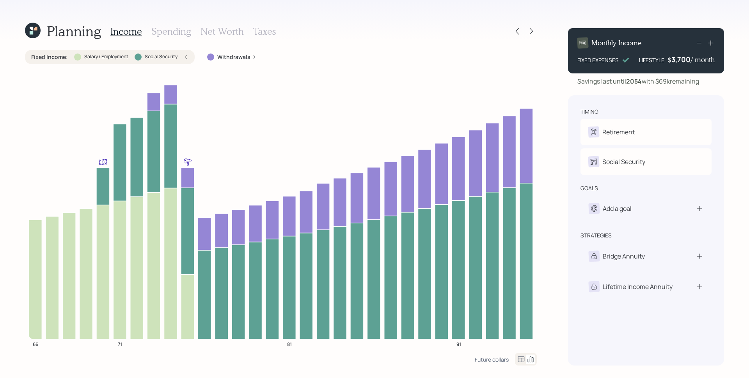
click at [246, 55] on label "Withdrawals" at bounding box center [233, 57] width 33 height 8
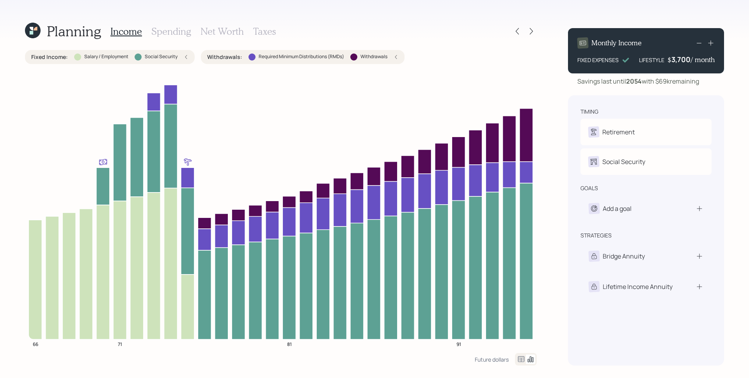
click at [251, 58] on div at bounding box center [252, 56] width 7 height 7
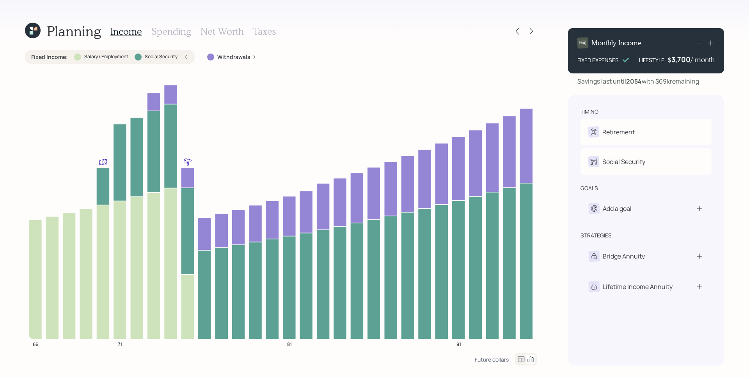
click at [178, 58] on div "Fixed Income : Salary / Employment Social Security" at bounding box center [109, 57] width 157 height 8
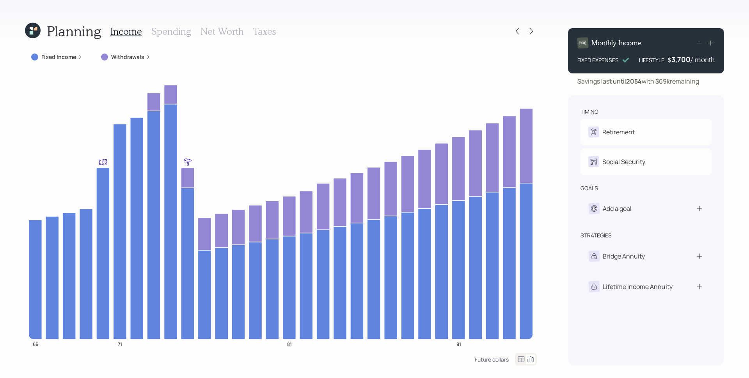
click at [73, 59] on label "Fixed Income" at bounding box center [58, 57] width 35 height 8
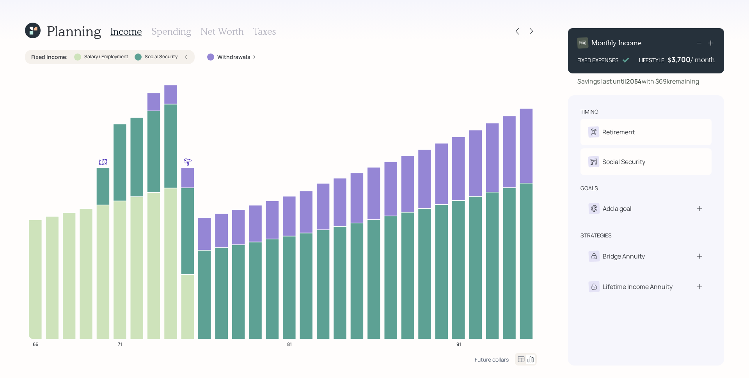
click at [169, 36] on h3 "Spending" at bounding box center [171, 31] width 40 height 11
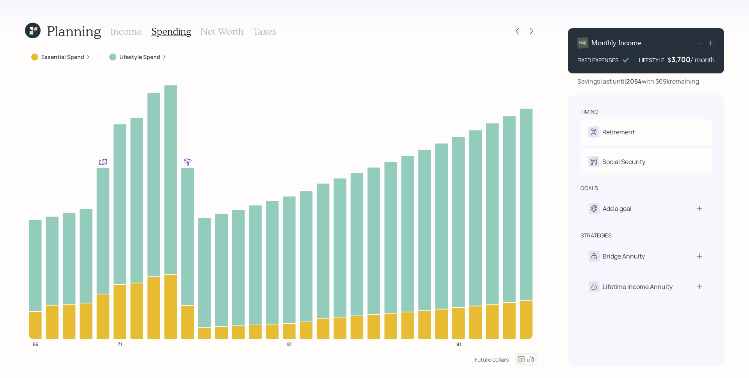
click at [163, 62] on div "Lifestyle Spend" at bounding box center [138, 57] width 70 height 14
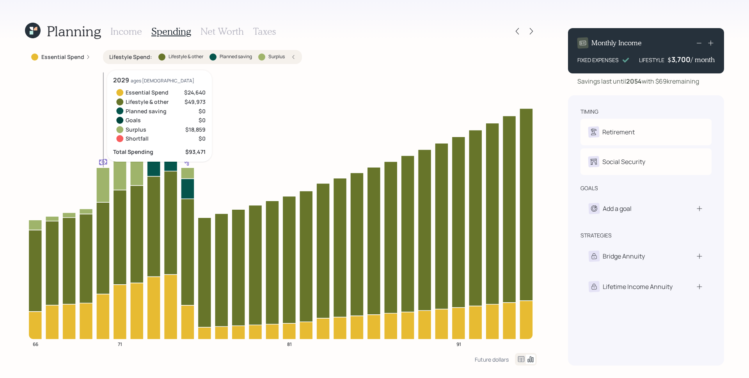
drag, startPoint x: 108, startPoint y: 175, endPoint x: 112, endPoint y: 170, distance: 6.6
click at [109, 174] on icon at bounding box center [102, 184] width 13 height 35
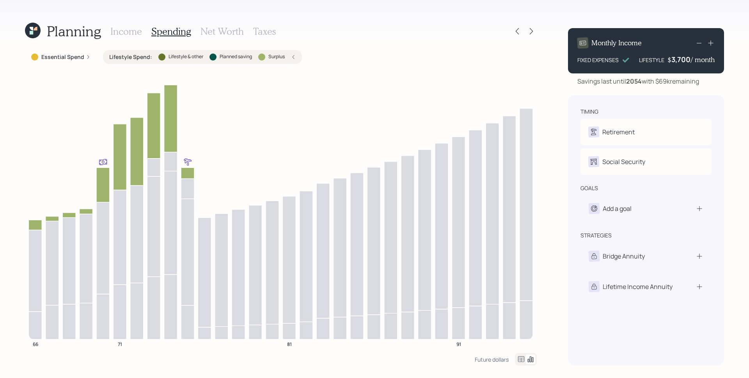
click at [291, 53] on div "Lifestyle Spend : Lifestyle & other Planned saving Surplus" at bounding box center [202, 57] width 187 height 8
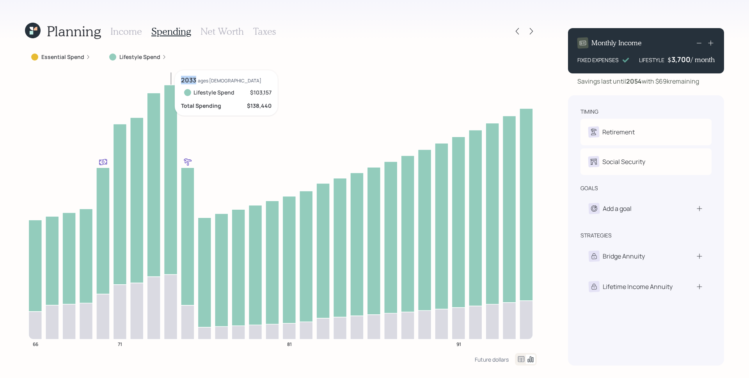
drag, startPoint x: 163, startPoint y: 100, endPoint x: 166, endPoint y: 104, distance: 5.3
click at [166, 104] on icon at bounding box center [170, 179] width 13 height 189
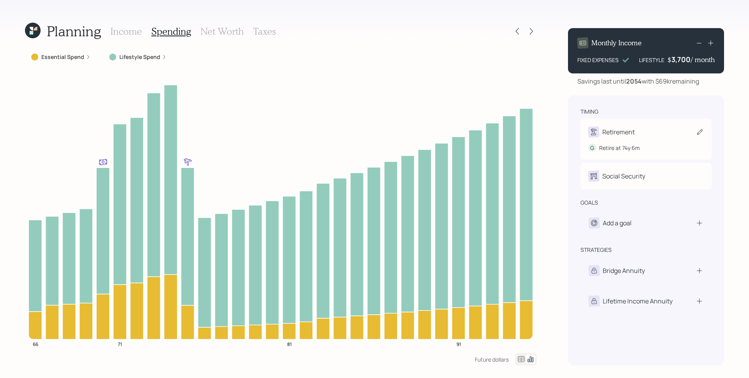
click at [645, 135] on div "Retirement" at bounding box center [647, 131] width 116 height 11
select select "6"
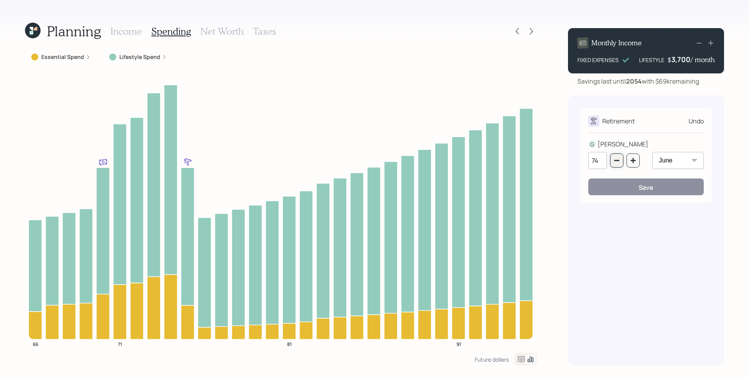
click at [618, 157] on button "button" at bounding box center [617, 160] width 13 height 14
click at [618, 156] on button "button" at bounding box center [617, 160] width 13 height 14
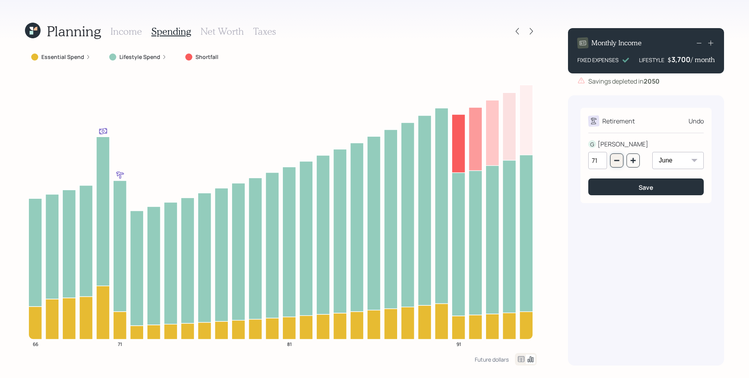
click at [618, 158] on icon "button" at bounding box center [617, 160] width 6 height 6
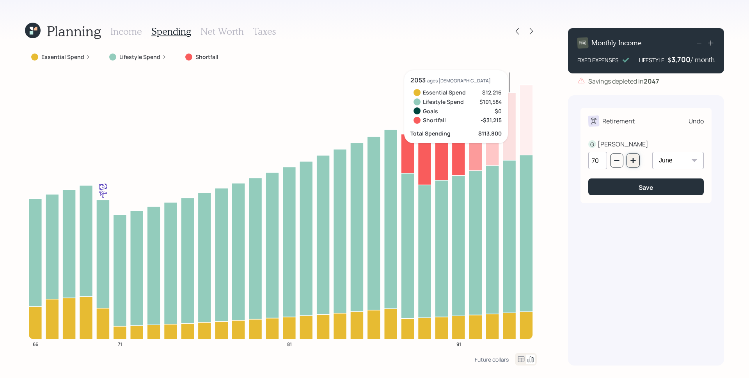
click at [632, 156] on button "button" at bounding box center [633, 160] width 13 height 14
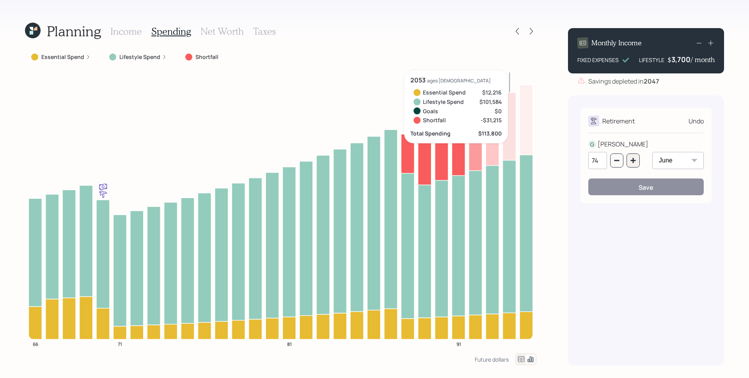
type input "75"
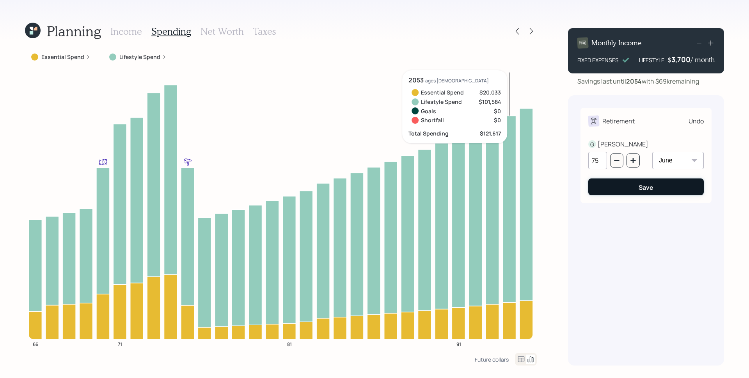
click at [633, 189] on button "Save" at bounding box center [647, 186] width 116 height 17
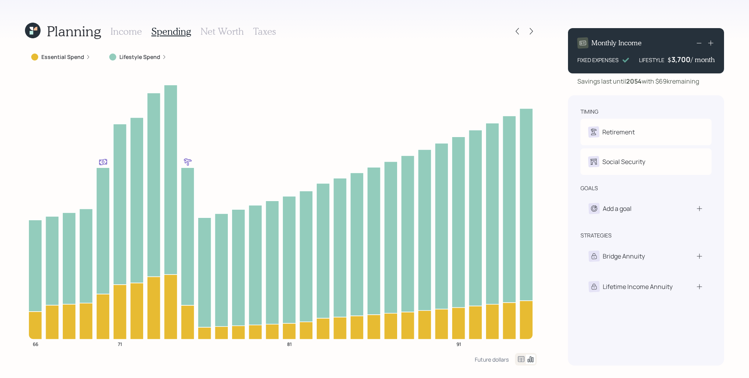
click at [131, 56] on label "Lifestyle Spend" at bounding box center [139, 57] width 41 height 8
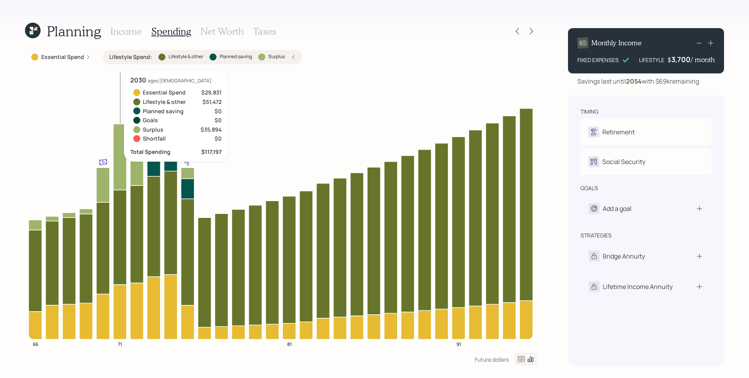
click at [122, 157] on icon at bounding box center [119, 157] width 13 height 66
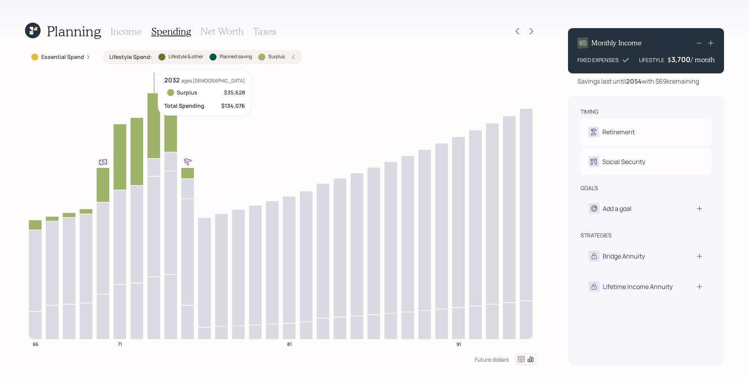
click at [160, 118] on icon at bounding box center [153, 126] width 13 height 66
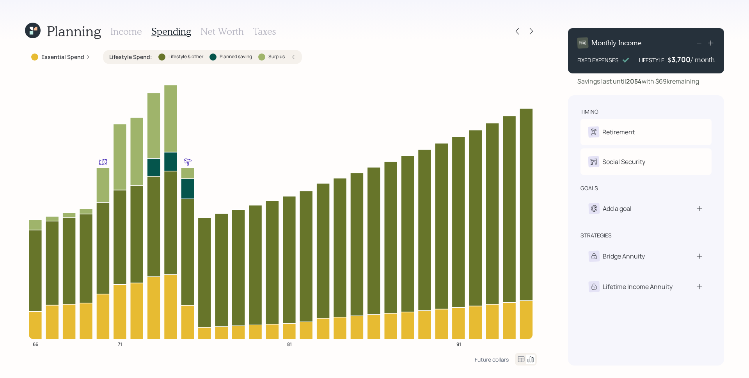
click at [294, 58] on icon at bounding box center [294, 57] width 2 height 4
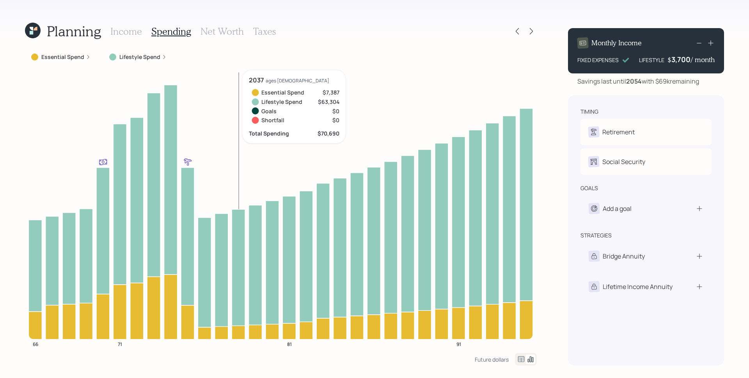
click at [134, 31] on h3 "Income" at bounding box center [126, 31] width 32 height 11
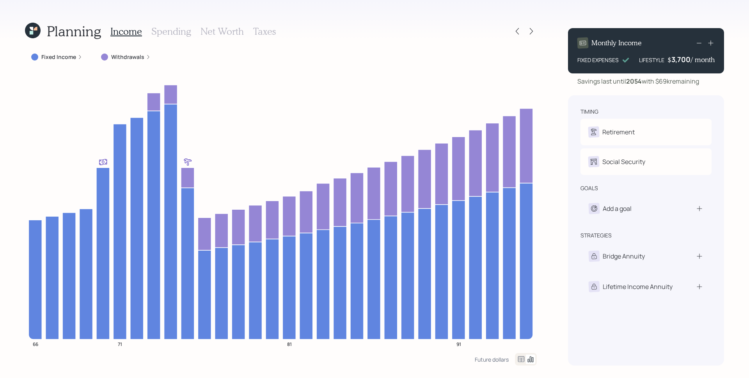
click at [146, 59] on icon at bounding box center [148, 57] width 5 height 5
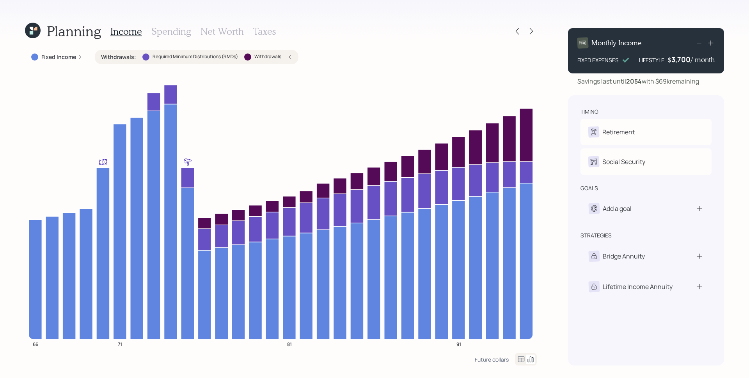
click at [700, 41] on icon at bounding box center [699, 42] width 9 height 9
click at [699, 41] on icon at bounding box center [699, 42] width 9 height 9
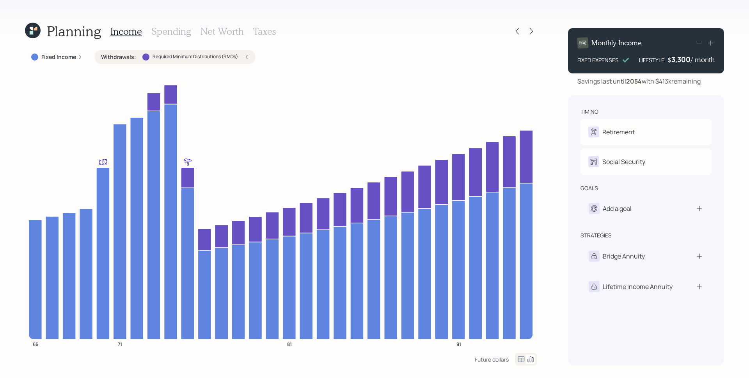
click at [712, 42] on icon at bounding box center [711, 43] width 8 height 8
click at [711, 43] on icon at bounding box center [711, 43] width 8 height 8
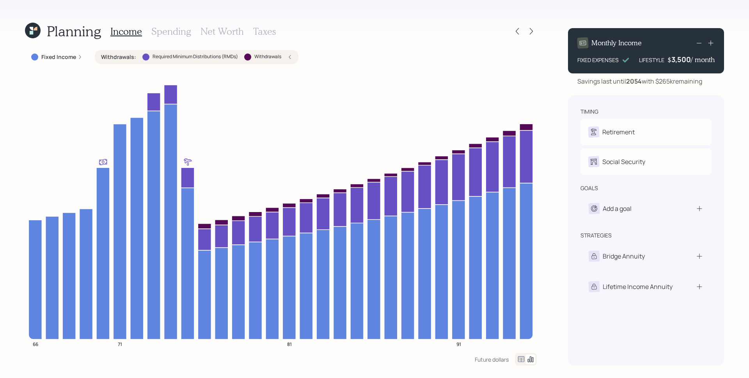
click at [712, 43] on icon at bounding box center [711, 43] width 8 height 8
click at [730, 77] on div "Planning Income Spending Net Worth Taxes Fixed Income Withdrawals : Required Mi…" at bounding box center [374, 189] width 749 height 378
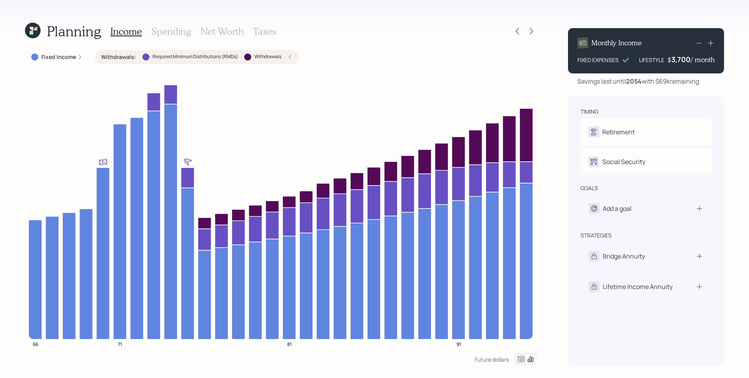
click at [698, 42] on icon at bounding box center [699, 42] width 9 height 9
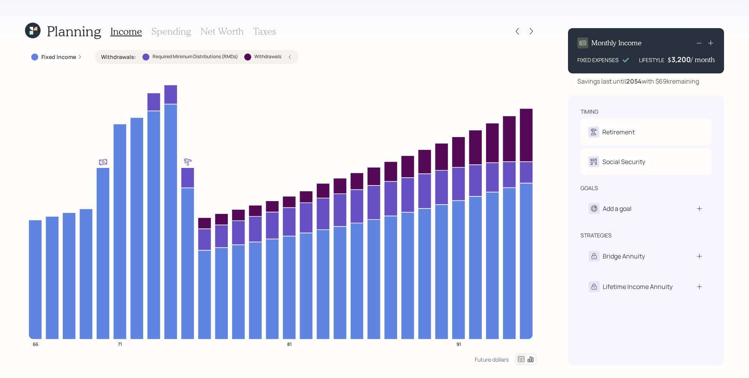
click at [698, 42] on icon at bounding box center [699, 42] width 9 height 9
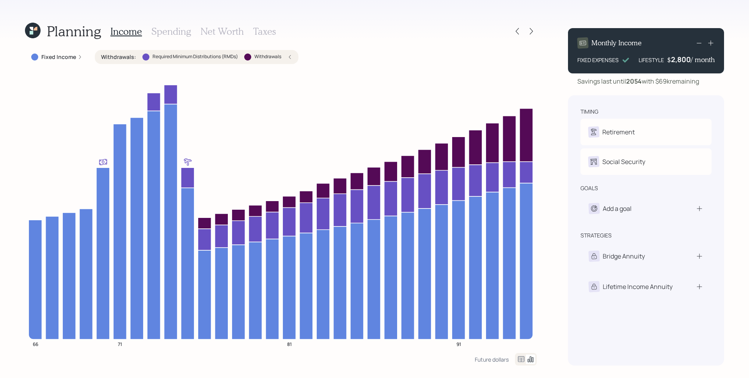
click at [698, 42] on icon at bounding box center [699, 42] width 9 height 9
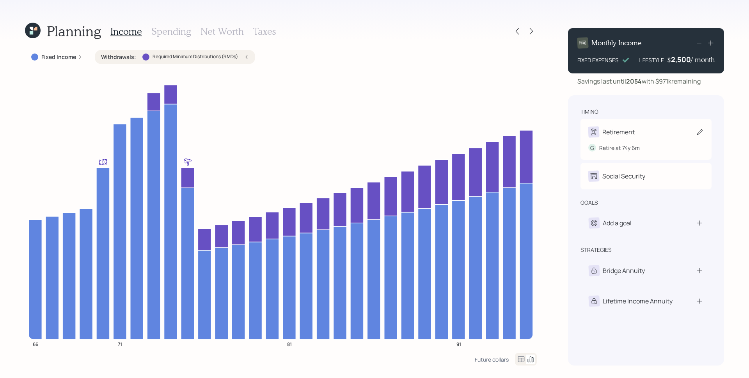
click at [639, 138] on div "G Retire at 74y 6m" at bounding box center [647, 144] width 116 height 14
select select "6"
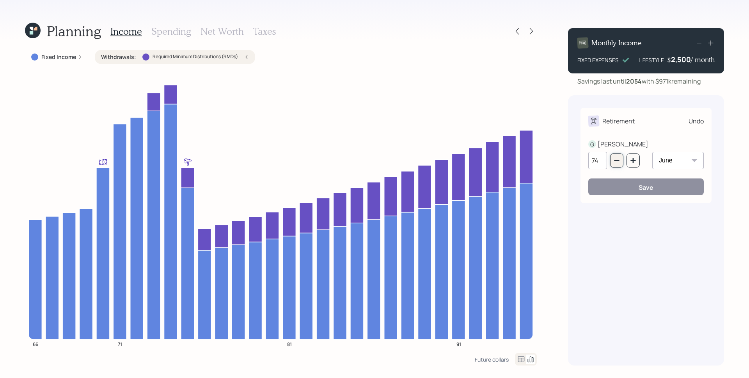
click at [621, 158] on button "button" at bounding box center [617, 160] width 13 height 14
type input "70"
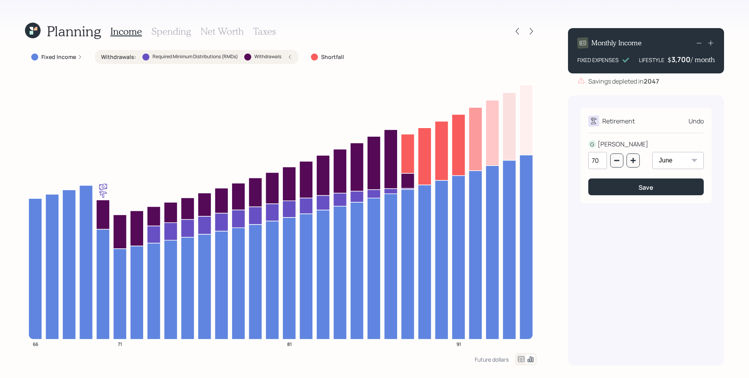
click at [80, 56] on icon at bounding box center [80, 57] width 5 height 5
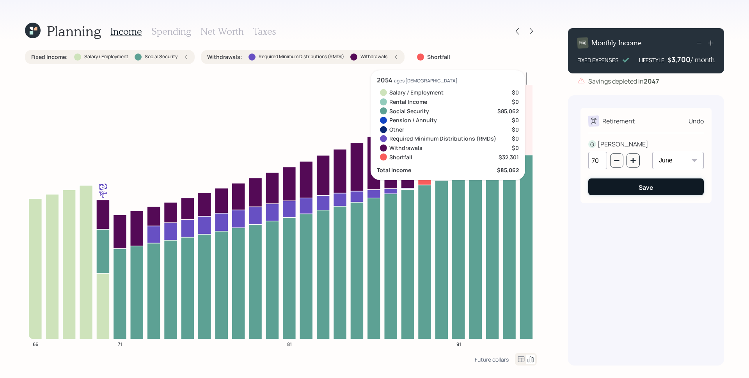
click at [669, 190] on button "Save" at bounding box center [647, 186] width 116 height 17
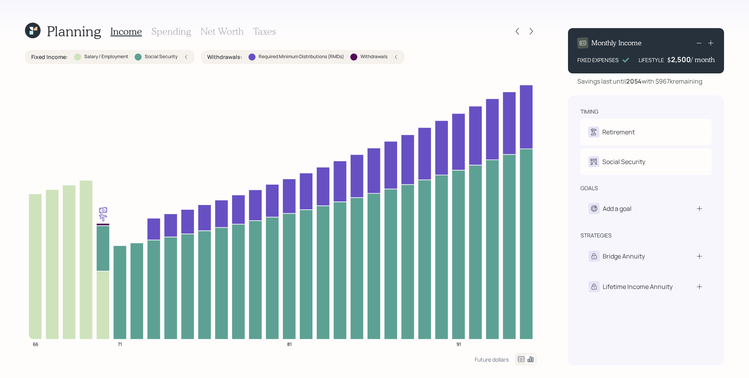
click at [545, 119] on div "Planning Income Spending Net Worth Taxes Fixed Income : Salary / Employment Soc…" at bounding box center [374, 189] width 749 height 378
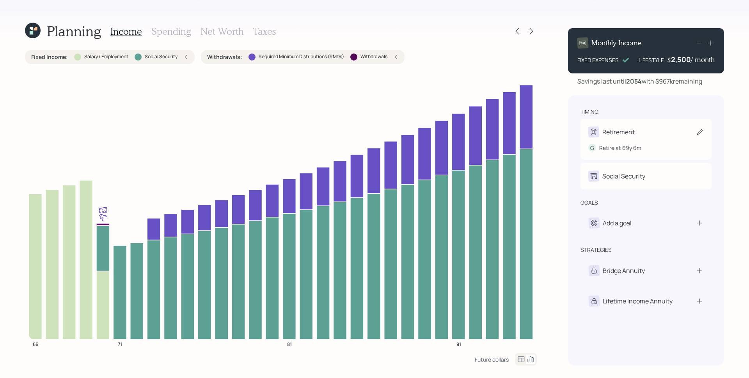
click at [625, 132] on div "Retirement" at bounding box center [619, 131] width 32 height 9
select select "6"
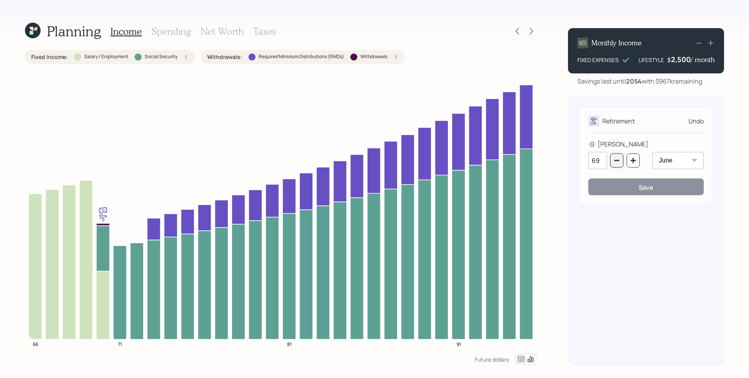
click at [616, 158] on icon "button" at bounding box center [617, 160] width 6 height 6
type input "67"
click at [629, 189] on button "Save" at bounding box center [647, 186] width 116 height 17
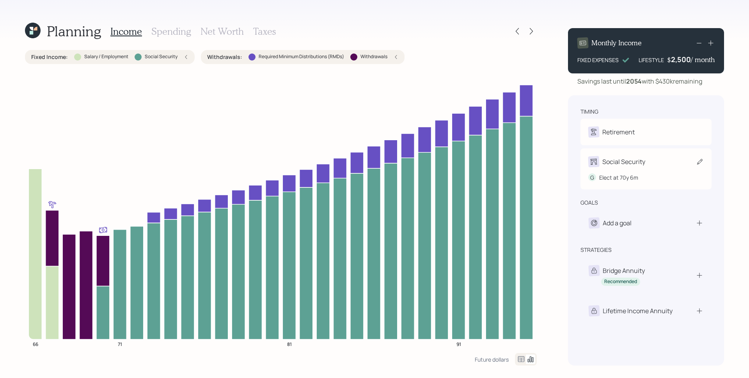
click at [646, 165] on div "Social Security" at bounding box center [647, 161] width 116 height 11
select select "6"
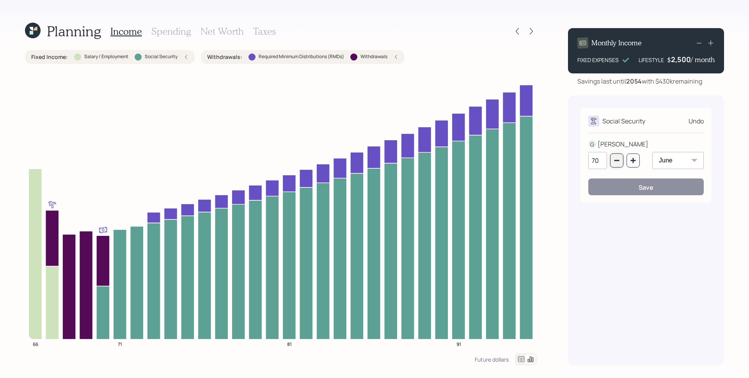
click at [618, 158] on icon "button" at bounding box center [617, 160] width 6 height 6
type input "67"
click at [620, 180] on button "Save" at bounding box center [647, 186] width 116 height 17
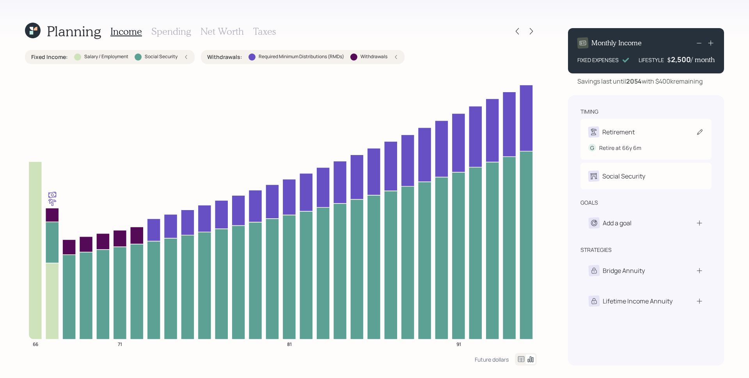
click at [636, 126] on div "Retirement" at bounding box center [647, 131] width 116 height 11
select select "6"
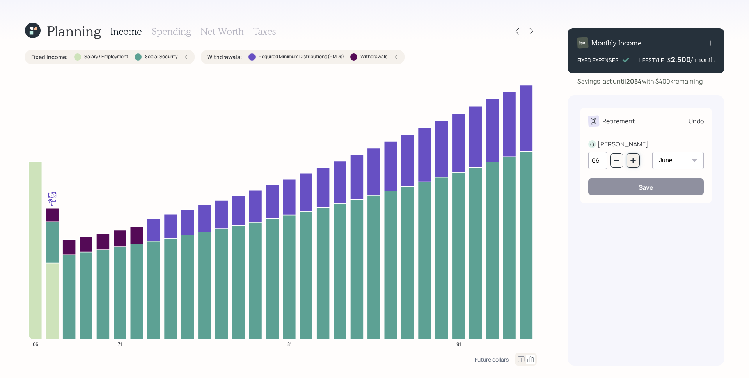
click at [633, 160] on icon "button" at bounding box center [633, 160] width 5 height 5
type input "70"
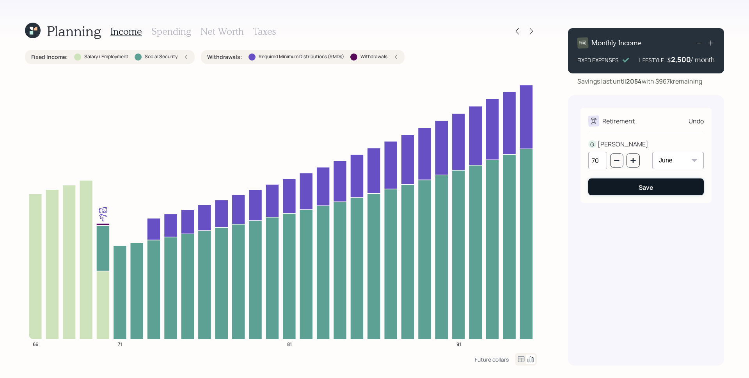
click at [641, 188] on div "Save" at bounding box center [646, 187] width 15 height 9
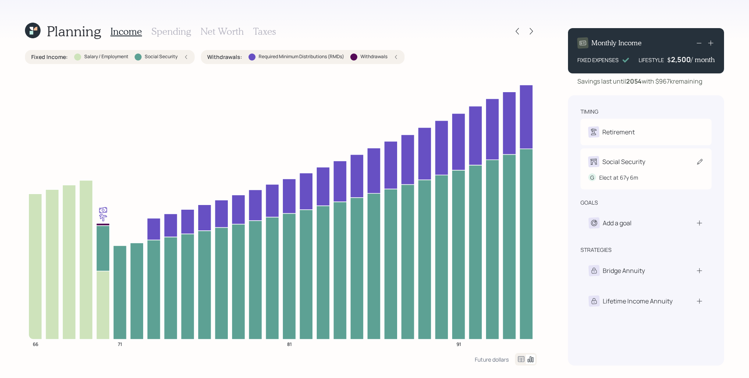
click at [640, 158] on div "Social Security" at bounding box center [624, 161] width 43 height 9
select select "6"
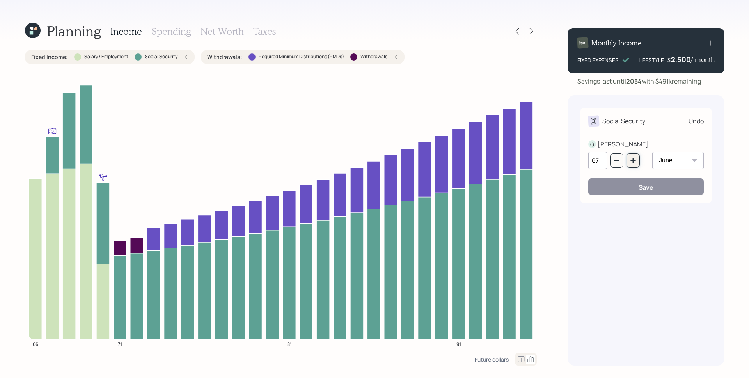
click at [636, 163] on icon "button" at bounding box center [633, 160] width 6 height 6
type input "70"
click at [637, 183] on button "Save" at bounding box center [647, 186] width 116 height 17
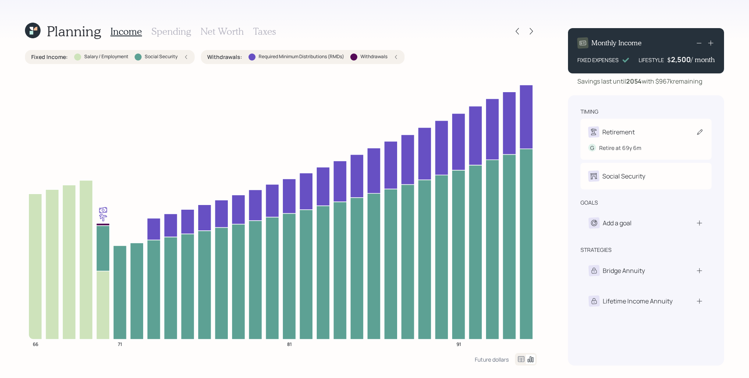
click at [632, 136] on div "Retirement" at bounding box center [619, 131] width 32 height 9
select select "6"
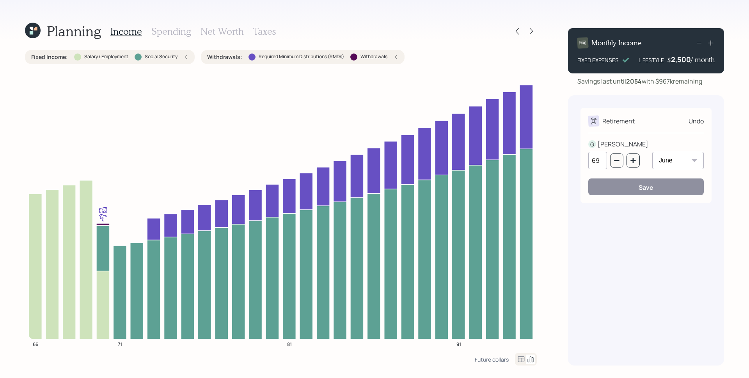
click at [562, 130] on div "Planning Income Spending Net Worth Taxes Fixed Income : Salary / Employment Soc…" at bounding box center [374, 189] width 749 height 378
click at [694, 121] on div "Undo" at bounding box center [696, 120] width 15 height 9
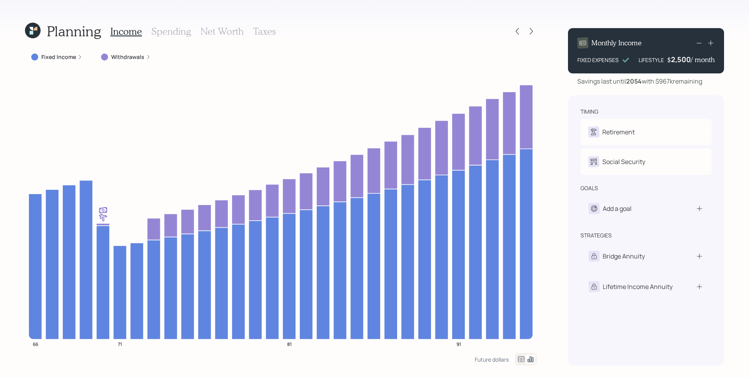
click at [710, 44] on icon at bounding box center [711, 43] width 8 height 8
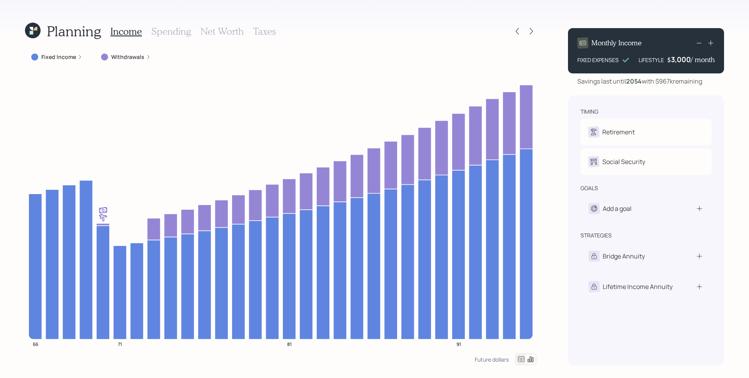
click at [721, 75] on div "Monthly Income FIXED EXPENSES LIFESTYLE $ 3,000 / month Savings last until 2054…" at bounding box center [646, 57] width 156 height 58
click at [623, 105] on div "timing Retirement G Retire at 69y 6m Social Security G Elect at 70y 6m goals Ad…" at bounding box center [646, 230] width 156 height 270
click at [721, 128] on div "timing Retirement G Retire at 69y 6m Social Security G Elect at 70y 6m goals Ad…" at bounding box center [646, 230] width 156 height 270
click at [32, 33] on icon at bounding box center [32, 33] width 4 height 4
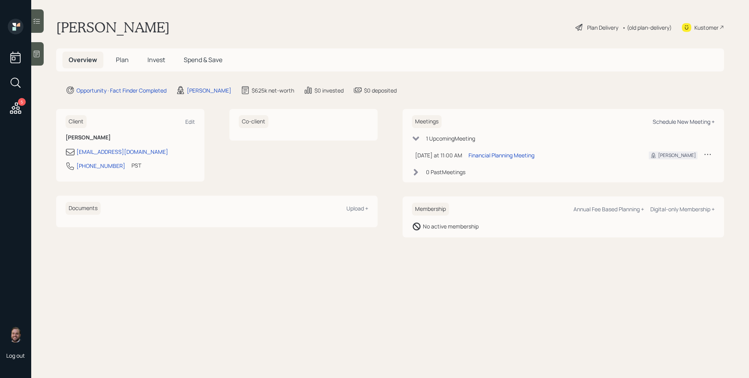
click at [684, 119] on div "Schedule New Meeting +" at bounding box center [684, 121] width 62 height 7
select select "d946c976-65aa-4529-ac9d-02c4f1114fc0"
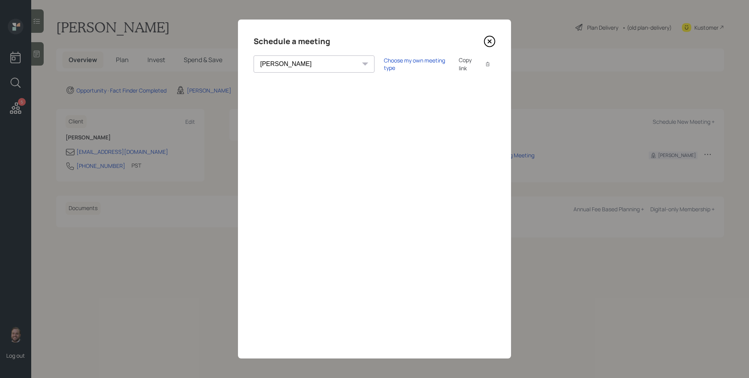
click at [488, 39] on icon at bounding box center [490, 42] width 12 height 12
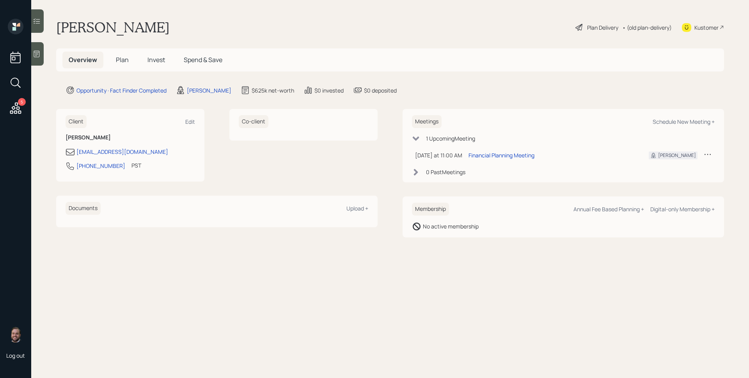
click at [185, 152] on div "reklawyrag@yahoo.com" at bounding box center [131, 151] width 130 height 9
click at [123, 60] on span "Plan" at bounding box center [122, 59] width 13 height 9
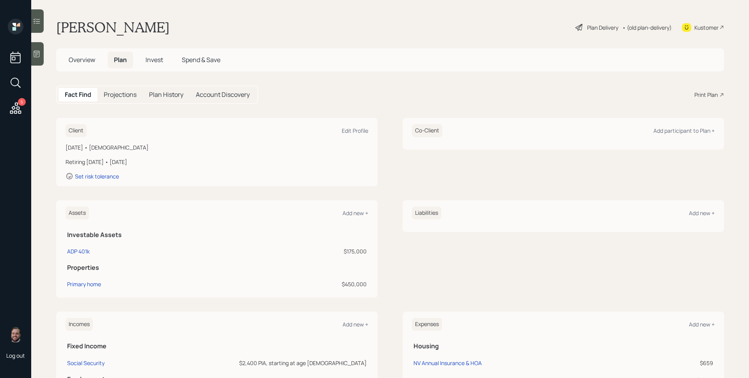
click at [696, 92] on div "Print Plan" at bounding box center [706, 95] width 23 height 8
click at [39, 55] on icon at bounding box center [37, 54] width 6 height 7
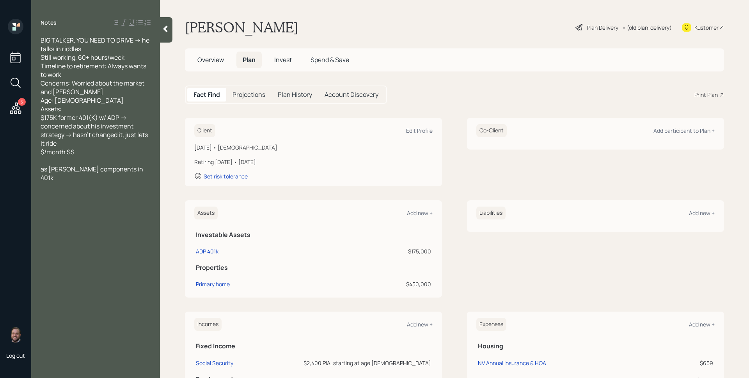
click at [397, 39] on main "Gary Walker Plan Delivery • (old plan-delivery) Kustomer Overview Plan Invest S…" at bounding box center [454, 189] width 589 height 378
click at [166, 24] on div at bounding box center [166, 29] width 12 height 25
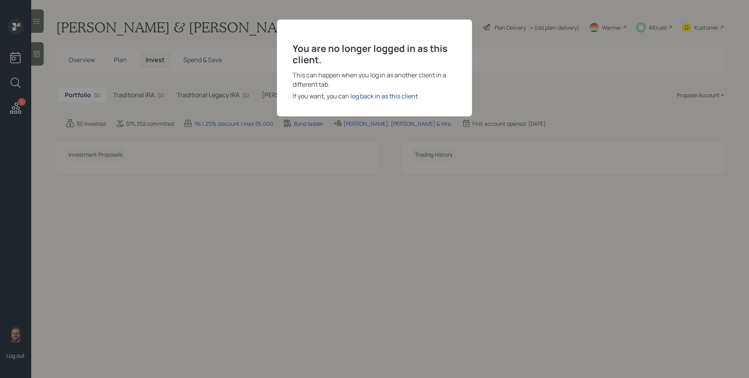
click at [388, 99] on div "log back in as this client" at bounding box center [385, 95] width 68 height 9
